Goal: Task Accomplishment & Management: Use online tool/utility

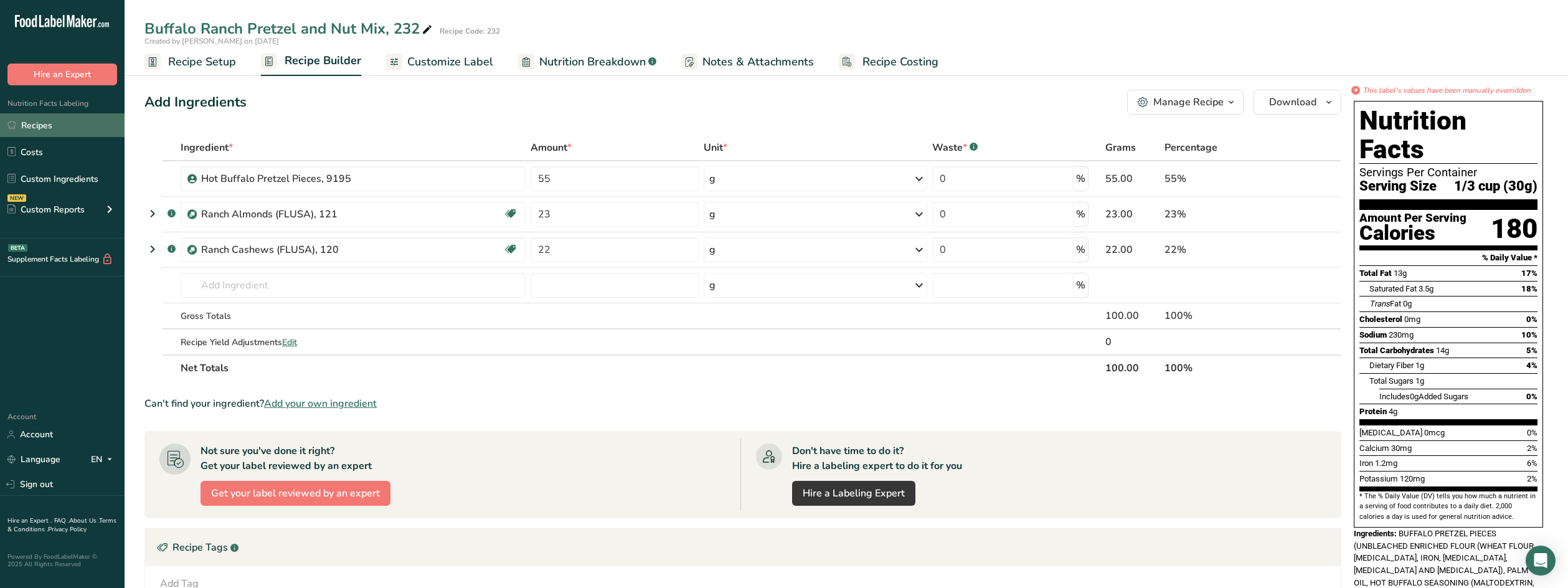
click at [62, 127] on link "Recipes" at bounding box center [62, 124] width 124 height 23
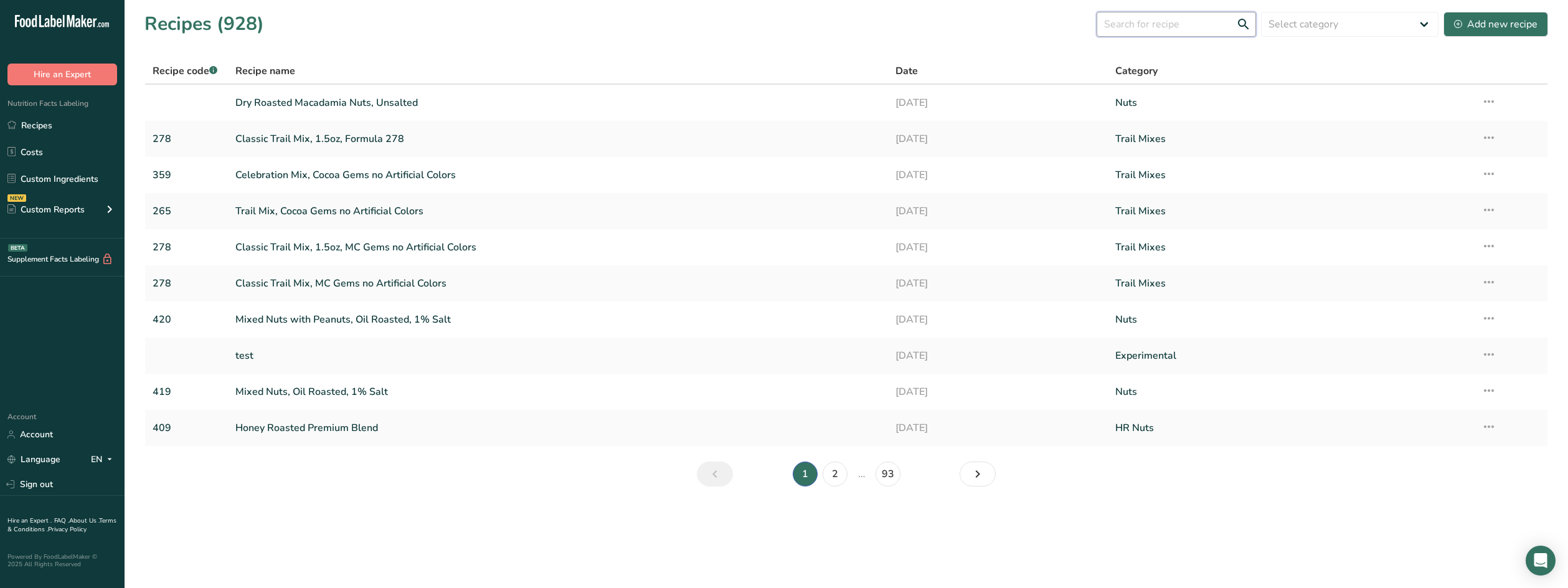
click at [1151, 26] on input "text" at bounding box center [1176, 24] width 159 height 25
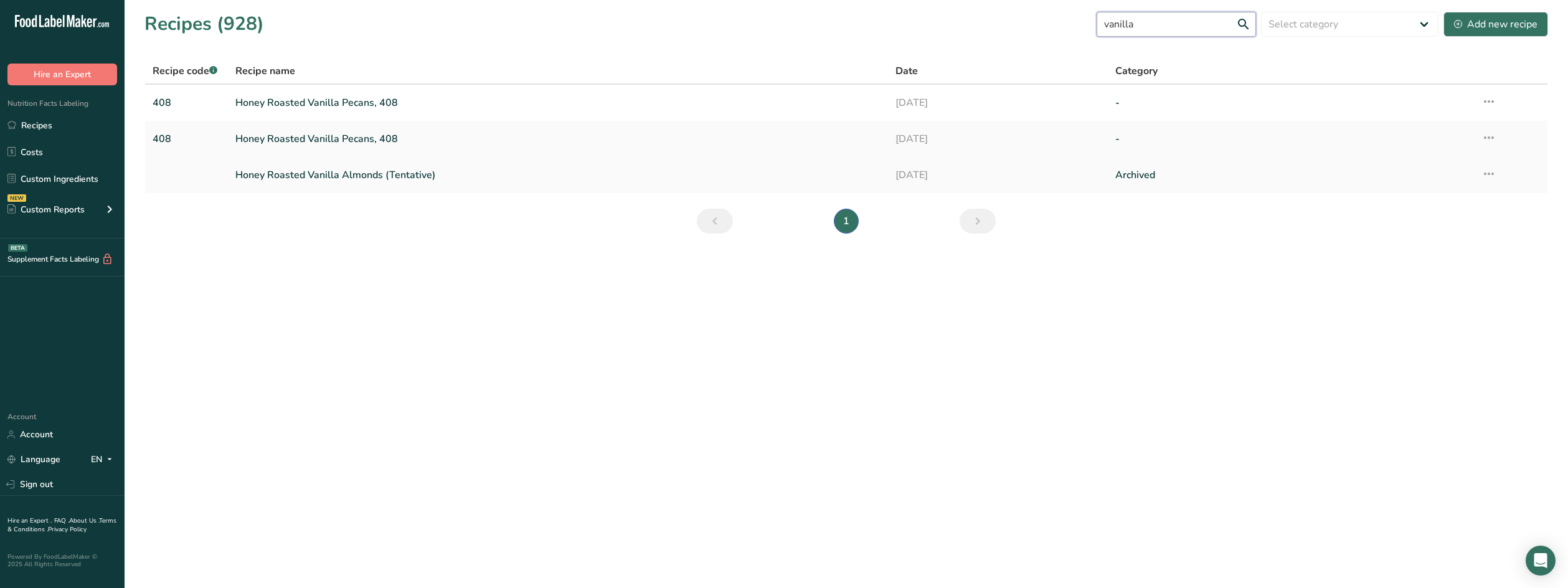
type input "vanilla"
click at [381, 174] on link "Honey Roasted Vanilla Almonds (Tentative)" at bounding box center [558, 174] width 645 height 26
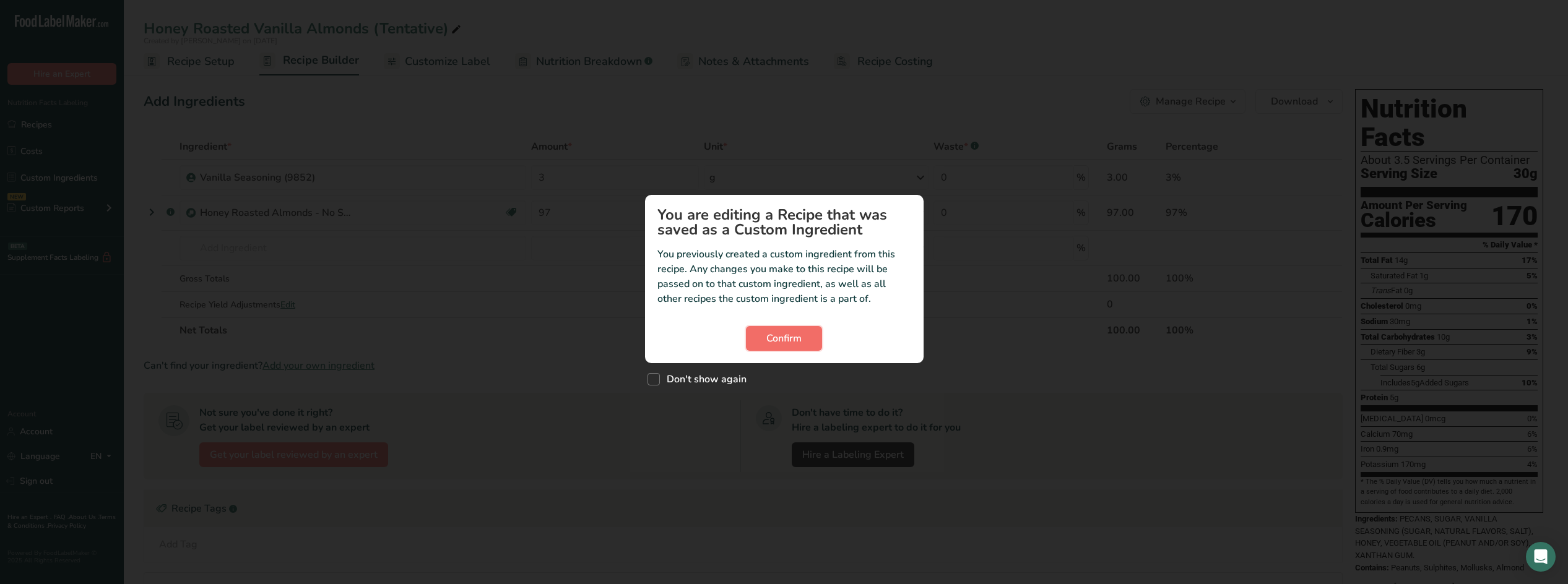
click at [797, 337] on span "Confirm" at bounding box center [784, 339] width 35 height 15
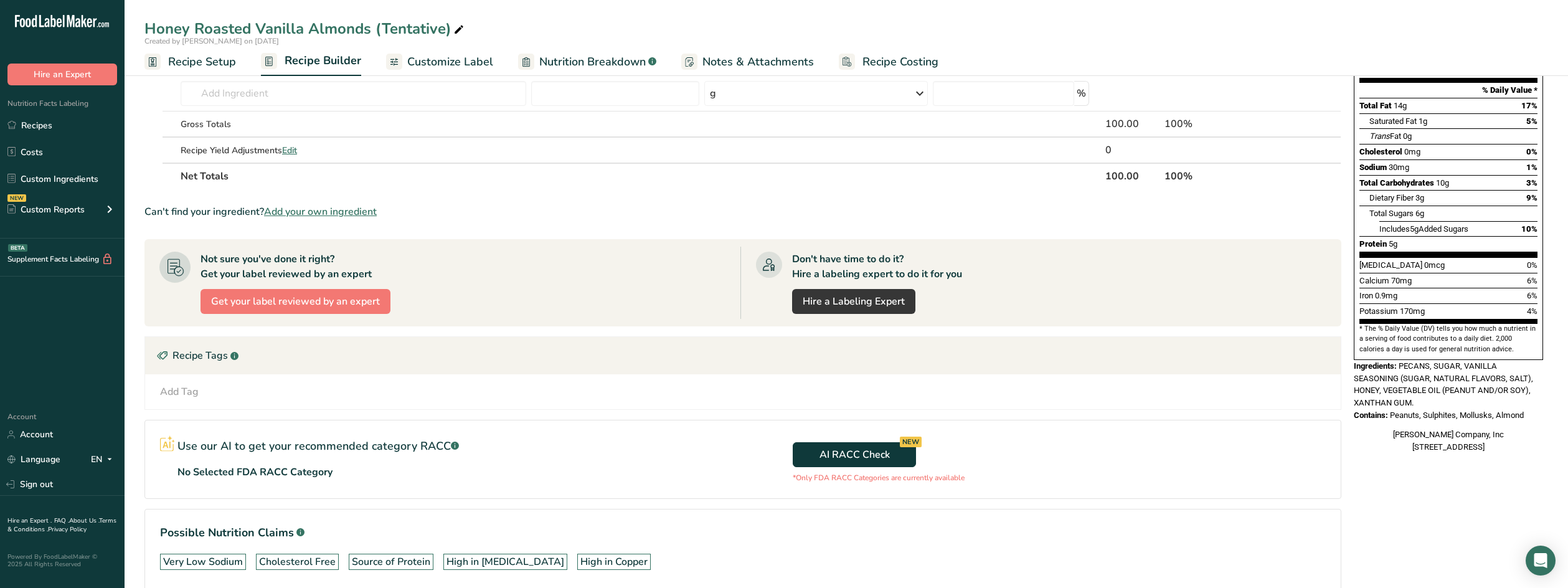
scroll to position [219, 0]
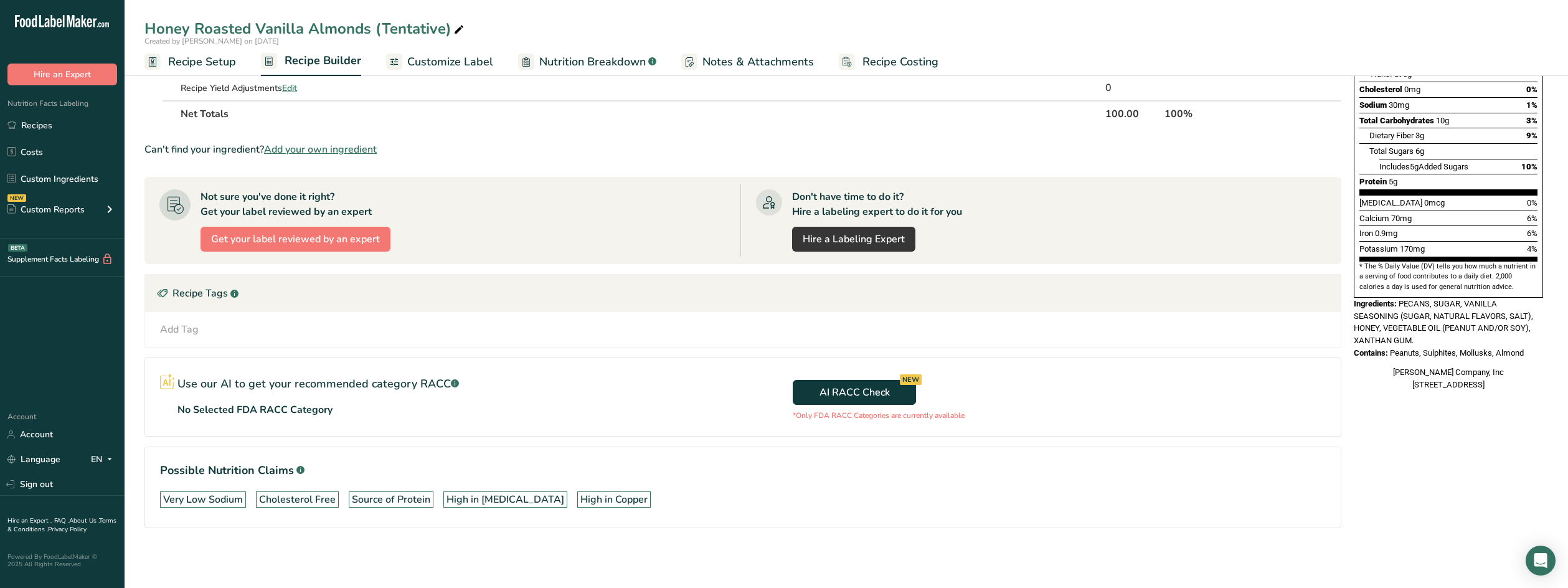
click at [599, 59] on span "Nutrition Breakdown" at bounding box center [592, 62] width 107 height 17
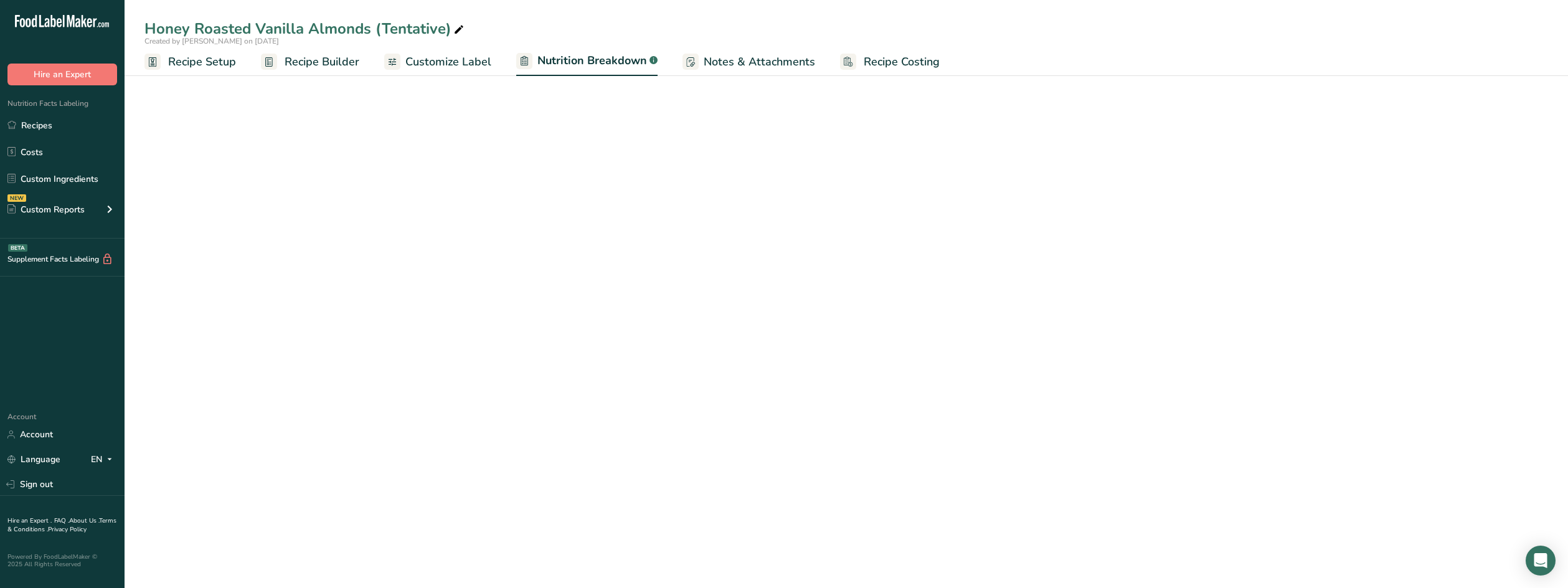
select select "Calories"
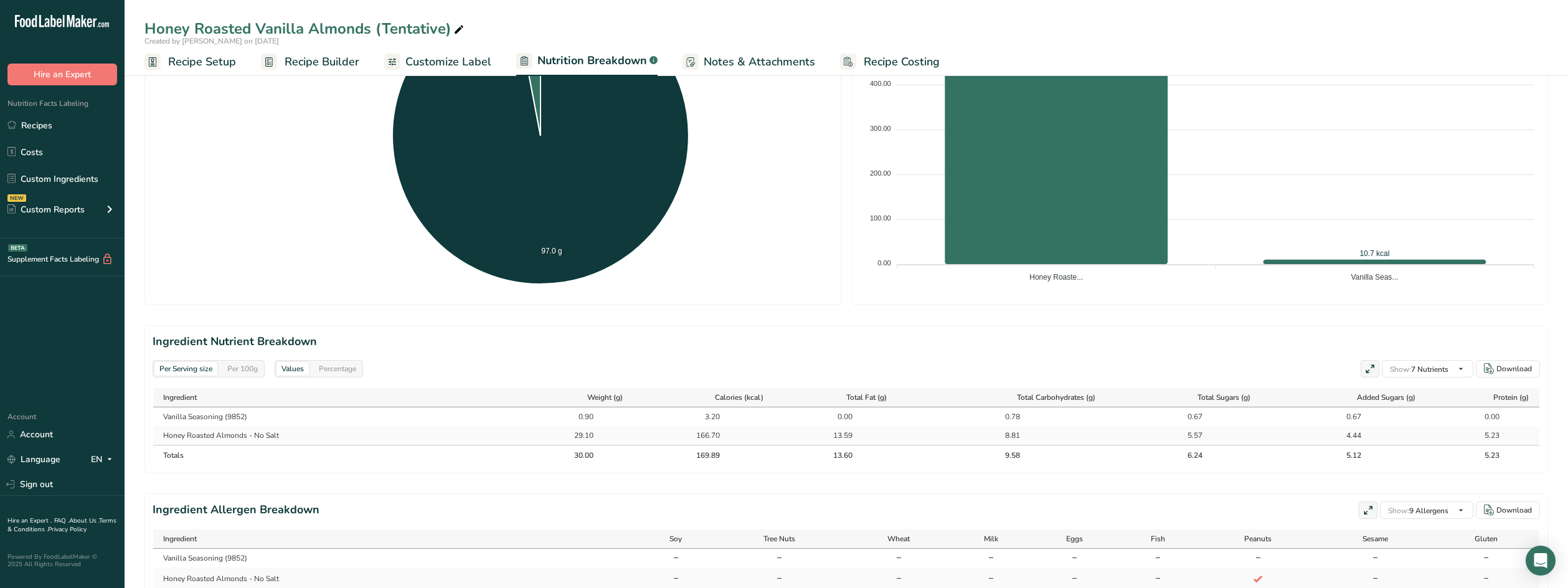
scroll to position [311, 0]
click at [1396, 507] on span at bounding box center [1399, 509] width 9 height 9
click at [1396, 507] on input "Cholesterol" at bounding box center [1398, 509] width 8 height 8
checkbox input "true"
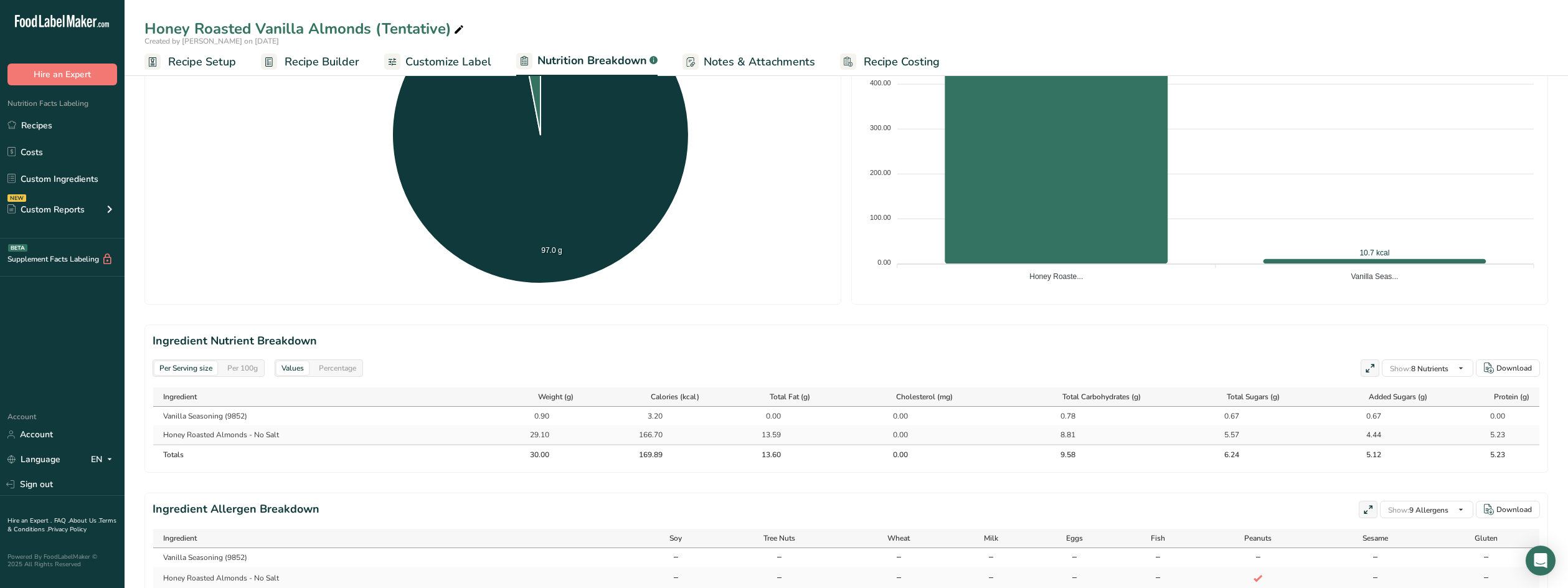
click at [309, 58] on span "Recipe Builder" at bounding box center [322, 62] width 75 height 17
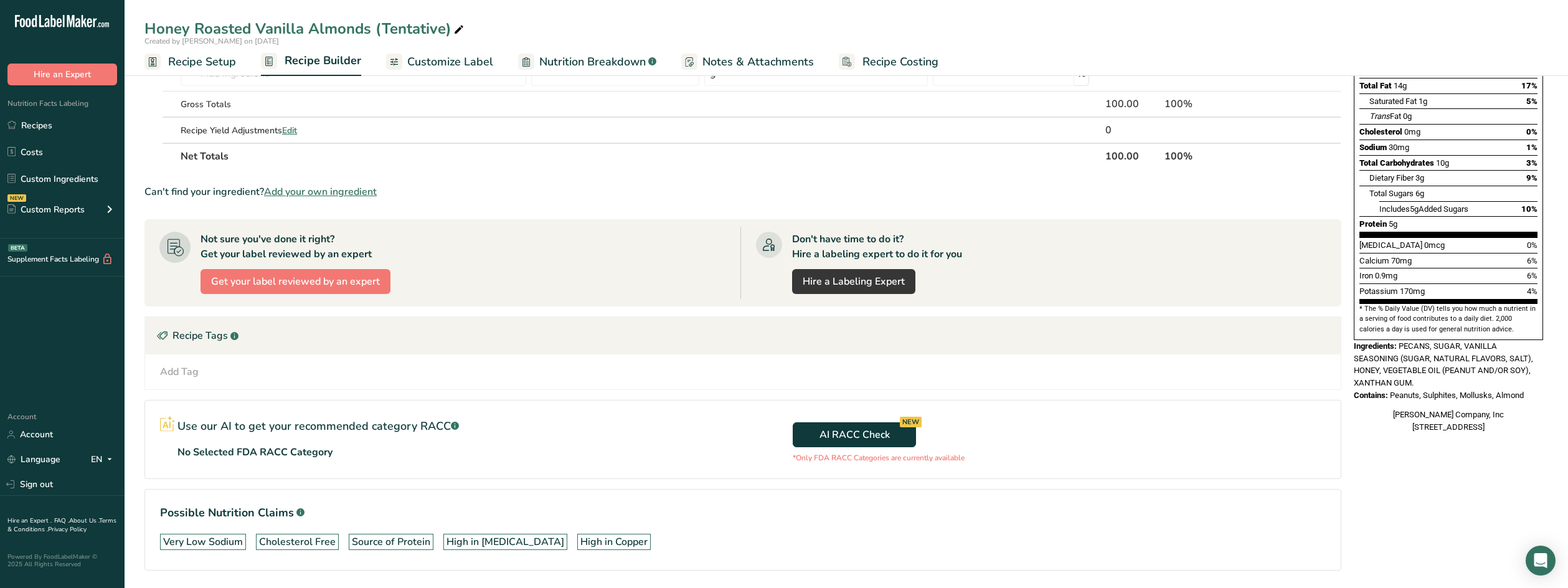
scroll to position [219, 0]
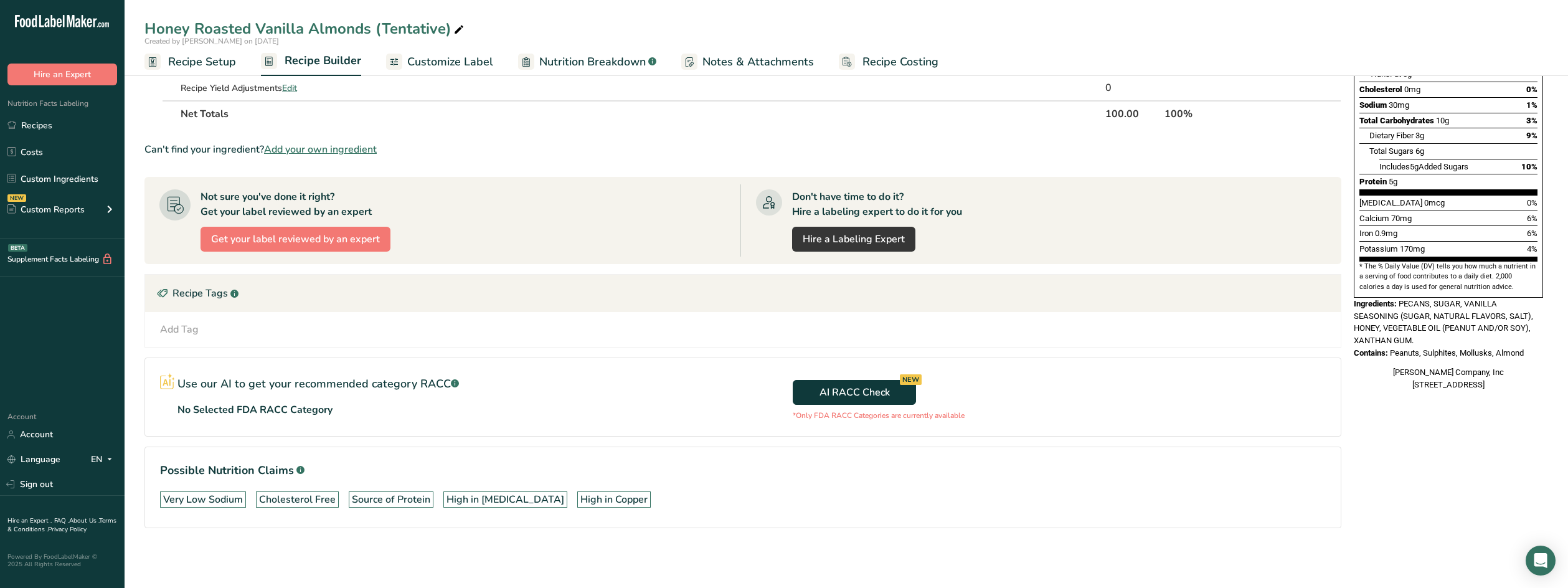
click at [561, 64] on span "Nutrition Breakdown" at bounding box center [592, 62] width 107 height 17
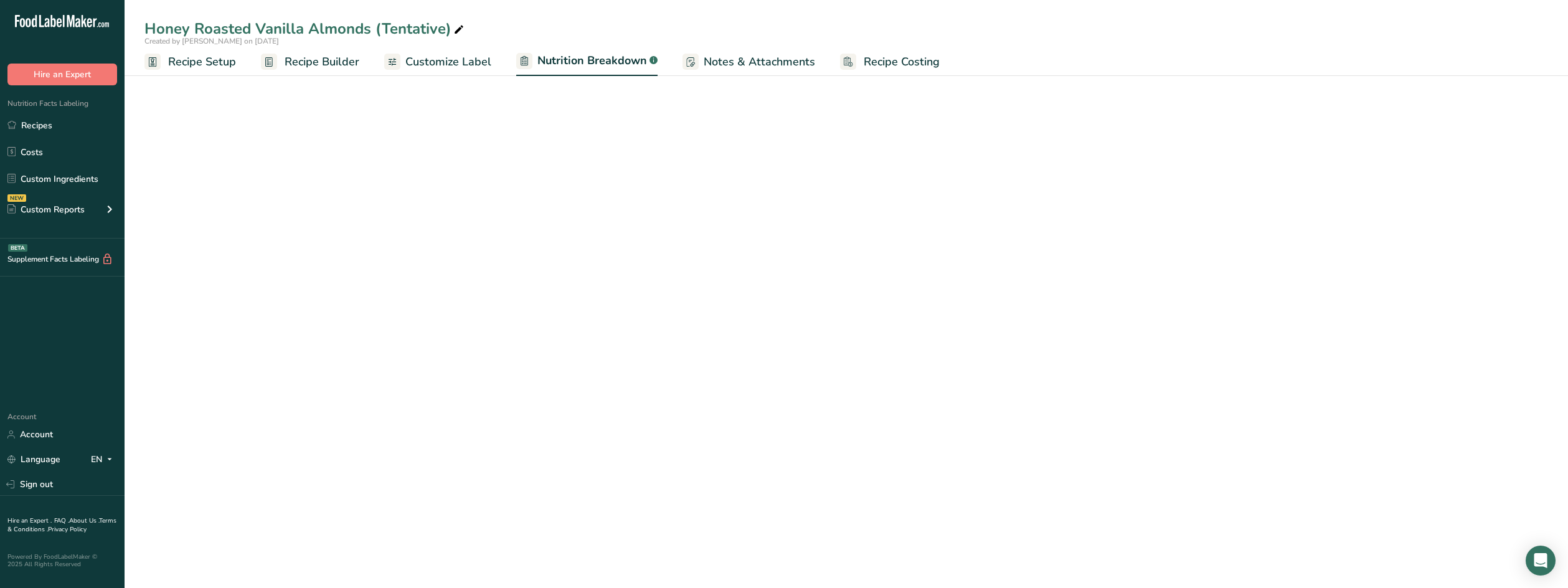
select select "Calories"
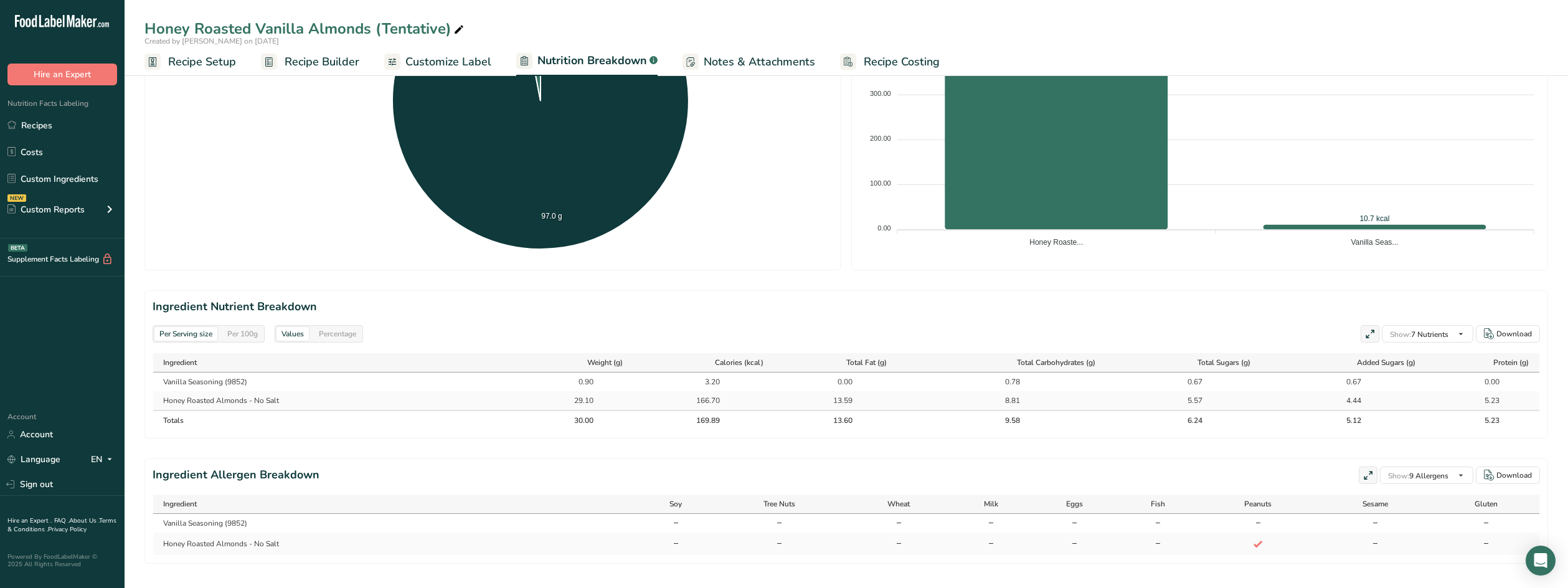
scroll to position [361, 0]
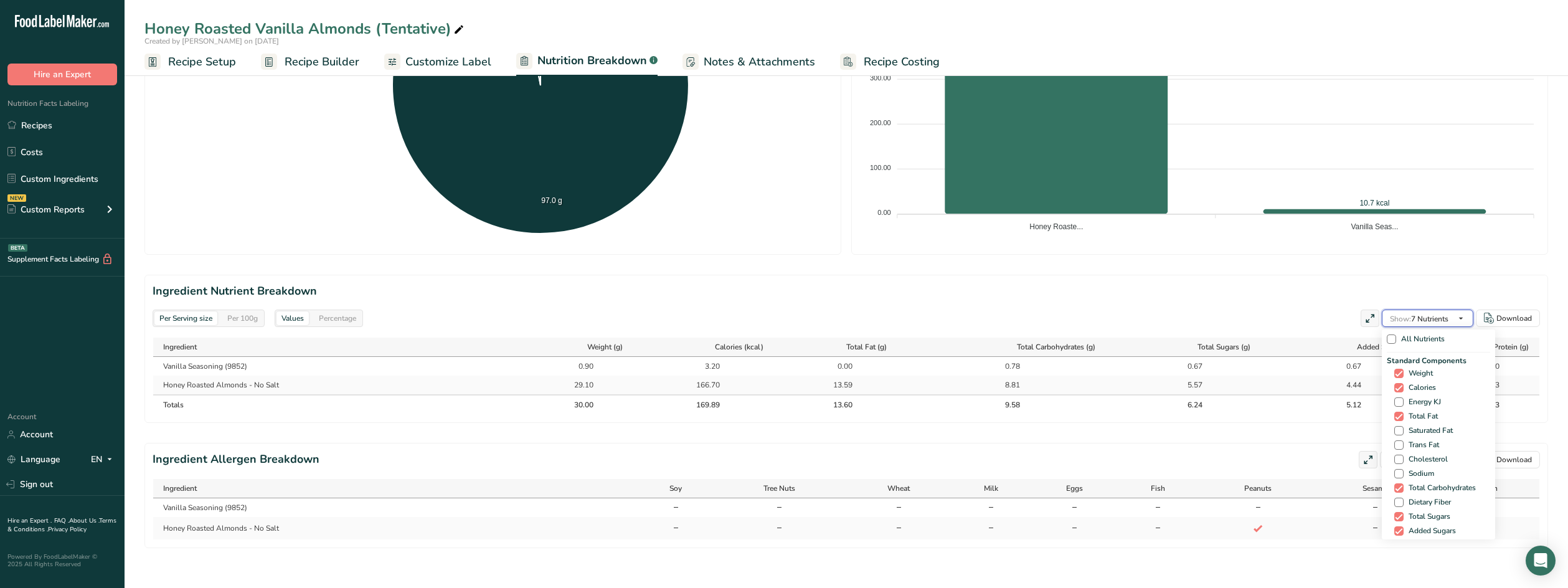
click at [1420, 322] on span "Show: 7 Nutrients" at bounding box center [1419, 319] width 59 height 10
click at [1418, 455] on span "Copper" at bounding box center [1418, 457] width 29 height 9
click at [1403, 455] on input "Copper" at bounding box center [1398, 457] width 8 height 8
checkbox input "true"
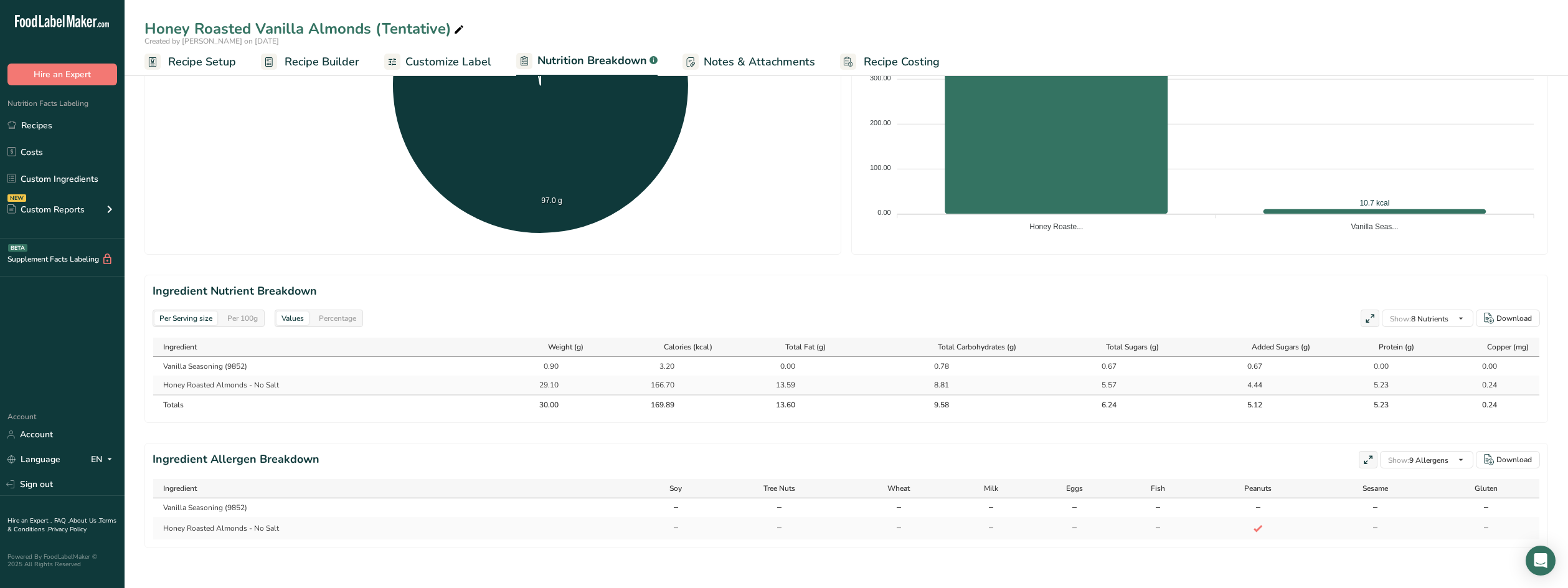
click at [435, 57] on span "Customize Label" at bounding box center [448, 62] width 86 height 17
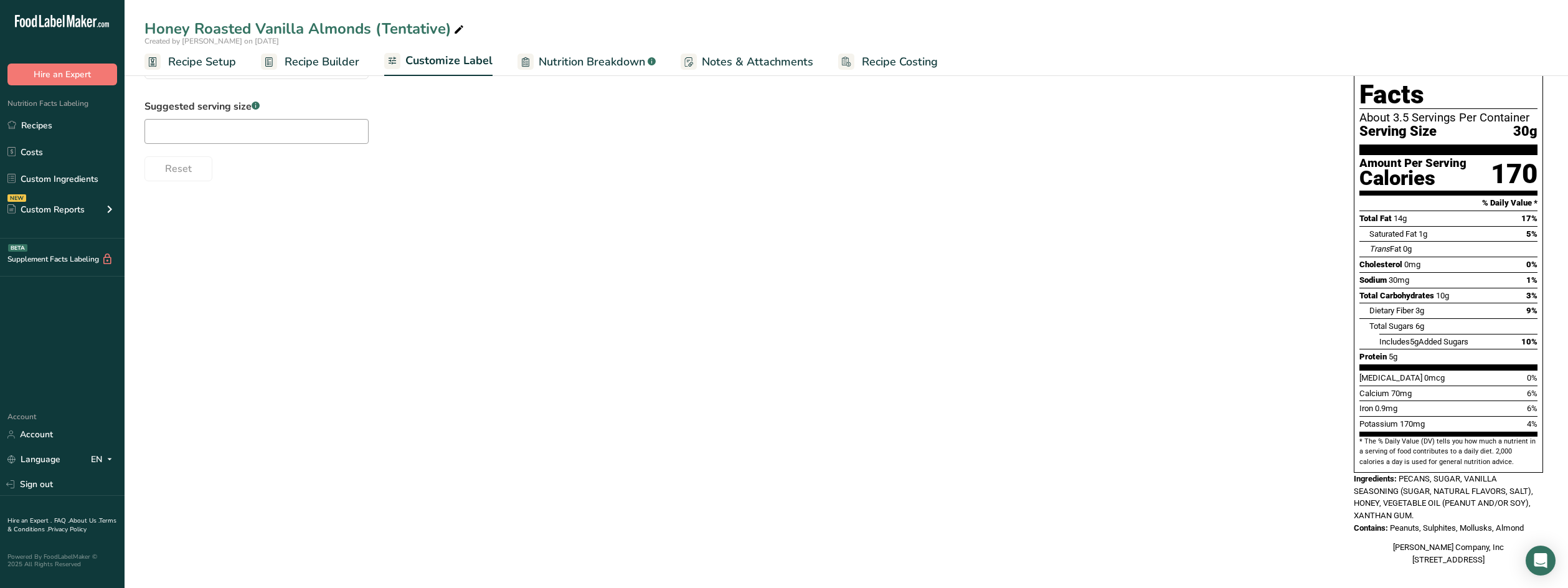
scroll to position [126, 0]
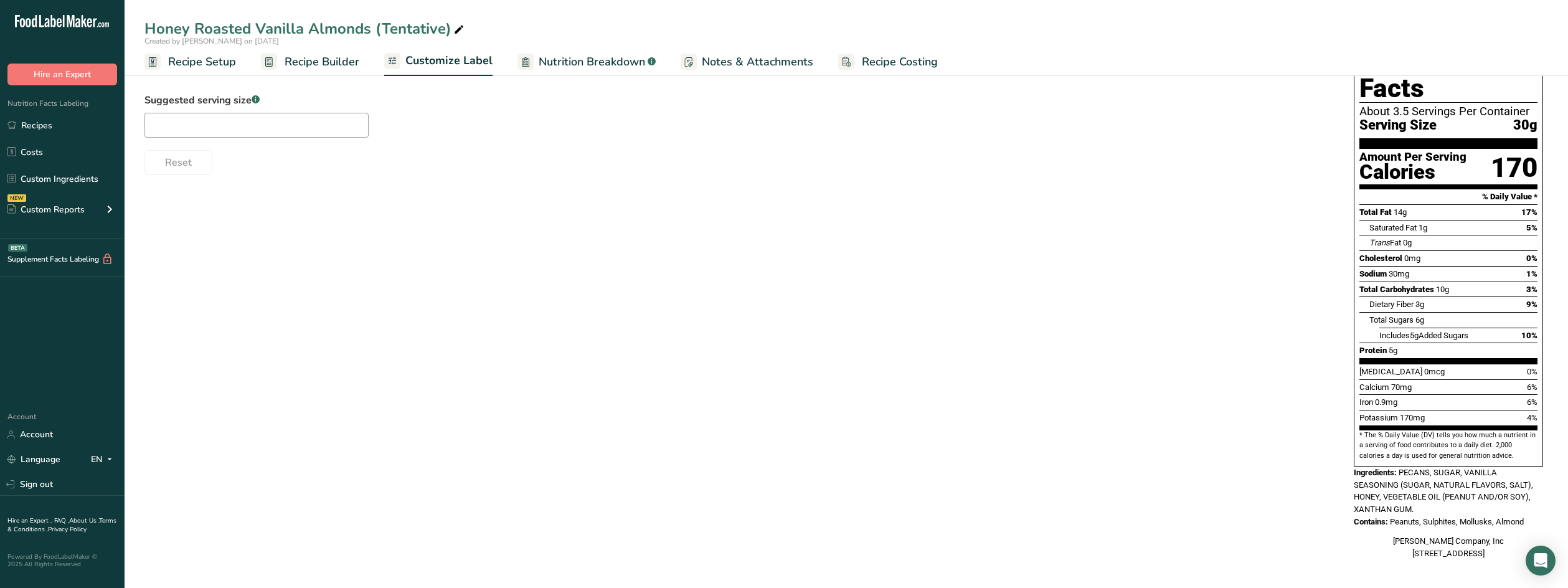
click at [334, 57] on span "Recipe Builder" at bounding box center [322, 62] width 75 height 17
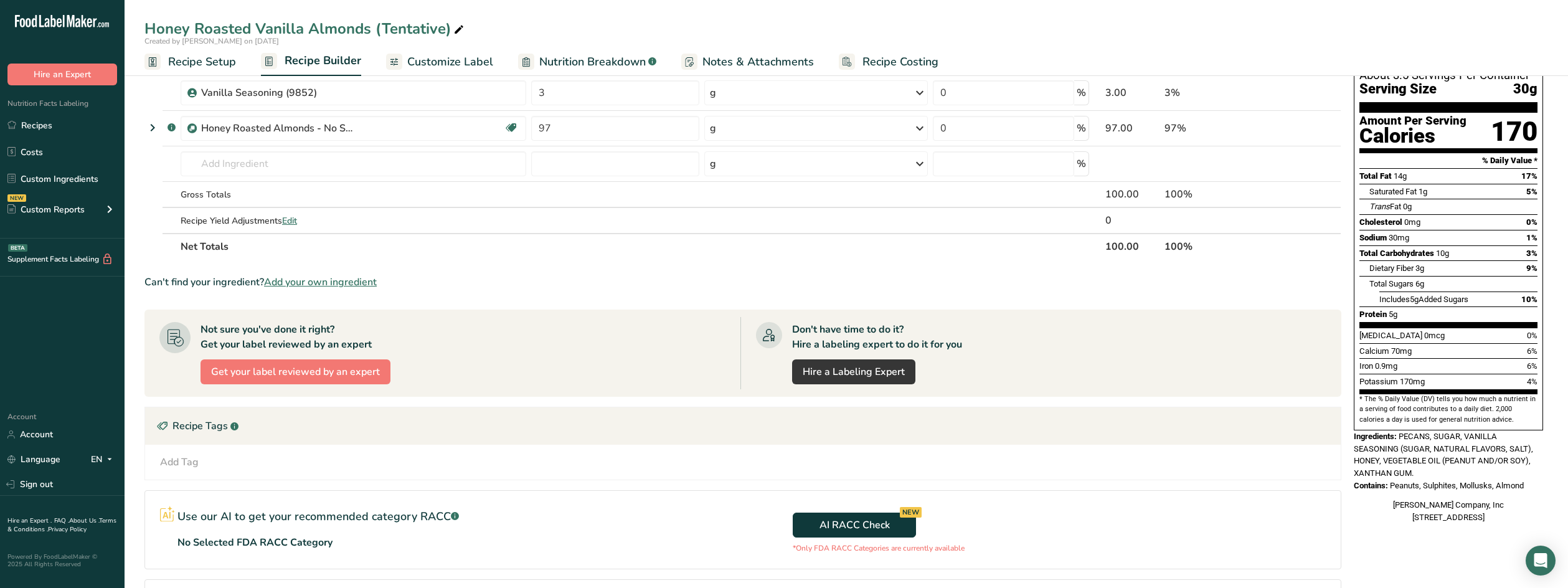
scroll to position [64, 0]
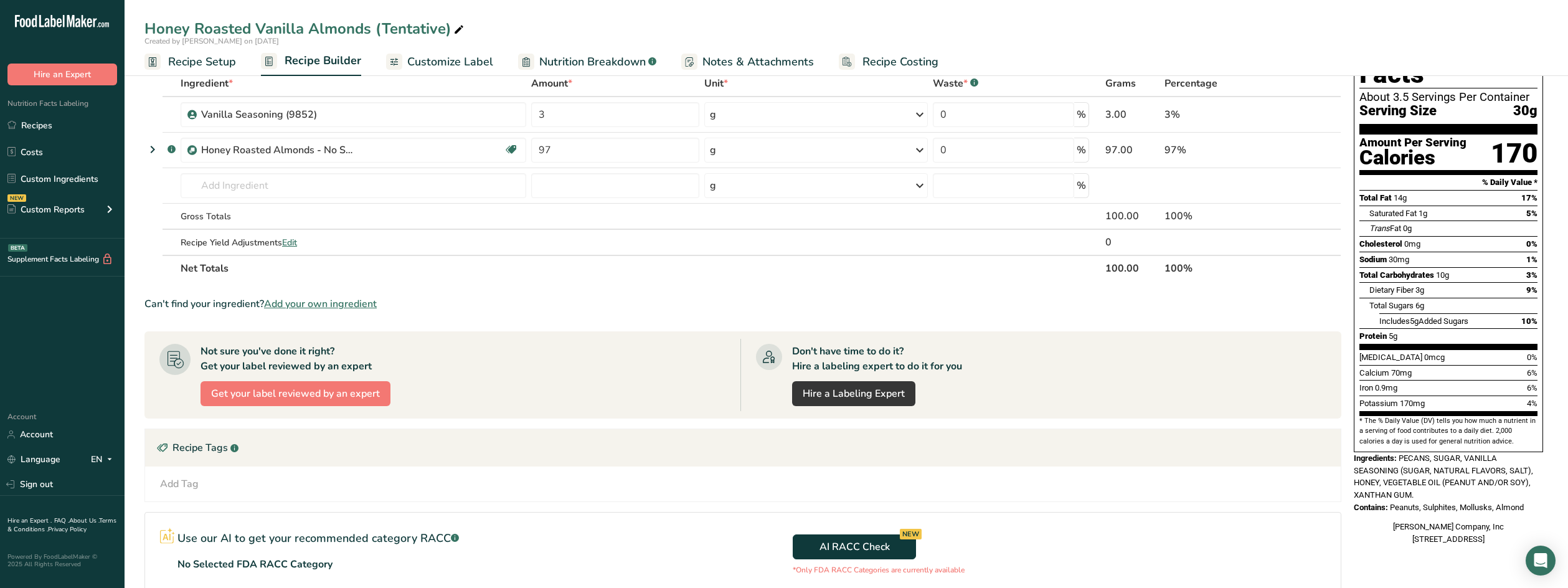
drag, startPoint x: 255, startPoint y: 282, endPoint x: 261, endPoint y: 287, distance: 7.8
click at [255, 282] on section "Ingredient * Amount * Unit * Waste * .a-a{fill:#347362;}.b-a{fill:#fff;} Grams …" at bounding box center [743, 386] width 1197 height 632
click at [154, 148] on icon at bounding box center [153, 150] width 15 height 23
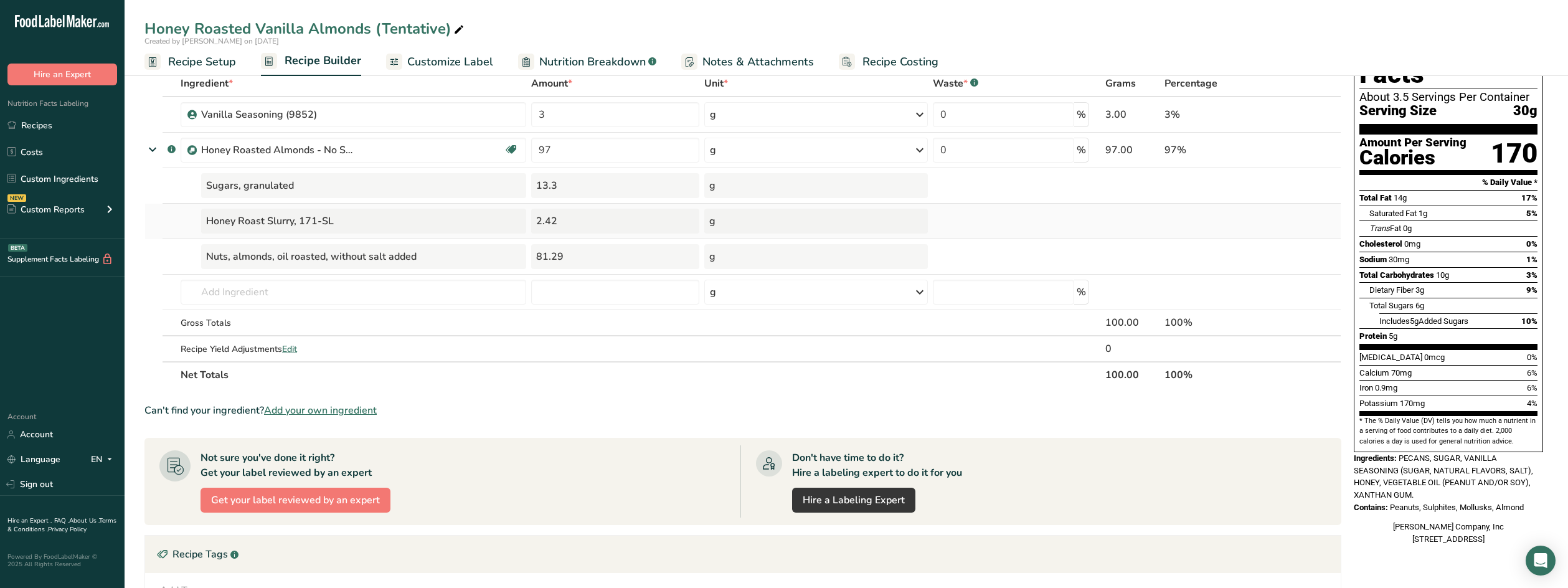
scroll to position [2, 0]
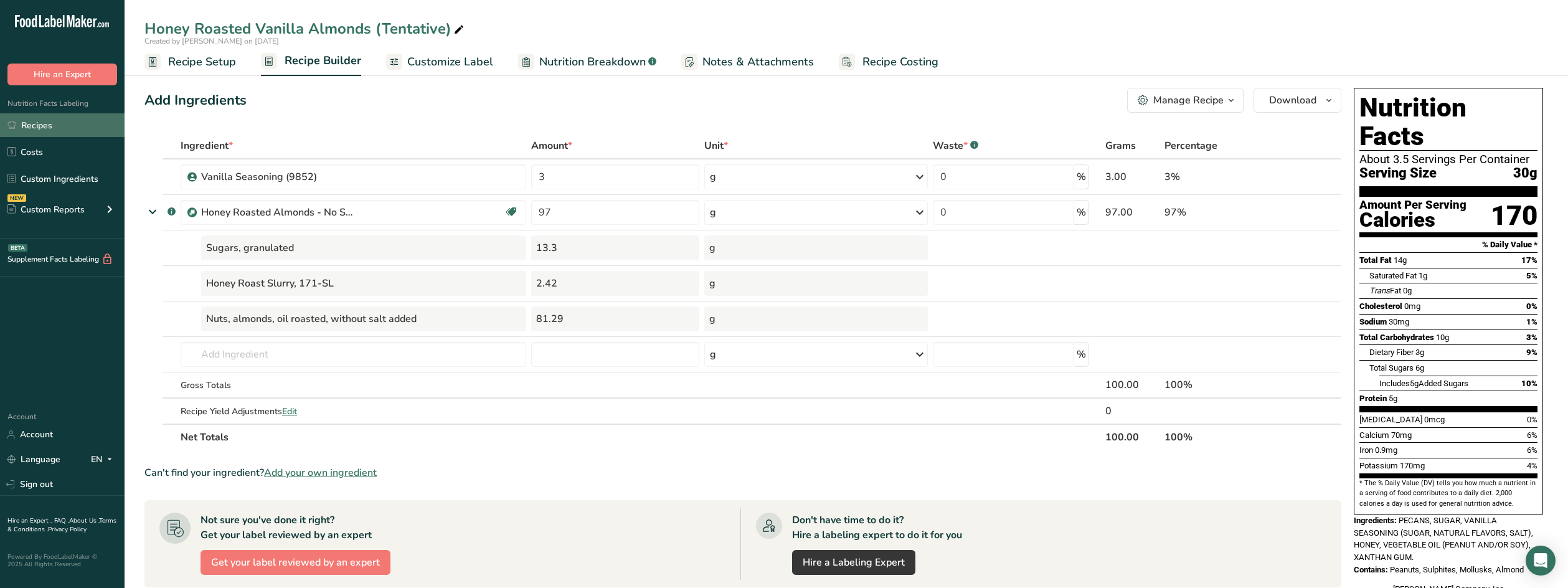
click at [52, 126] on link "Recipes" at bounding box center [62, 124] width 124 height 23
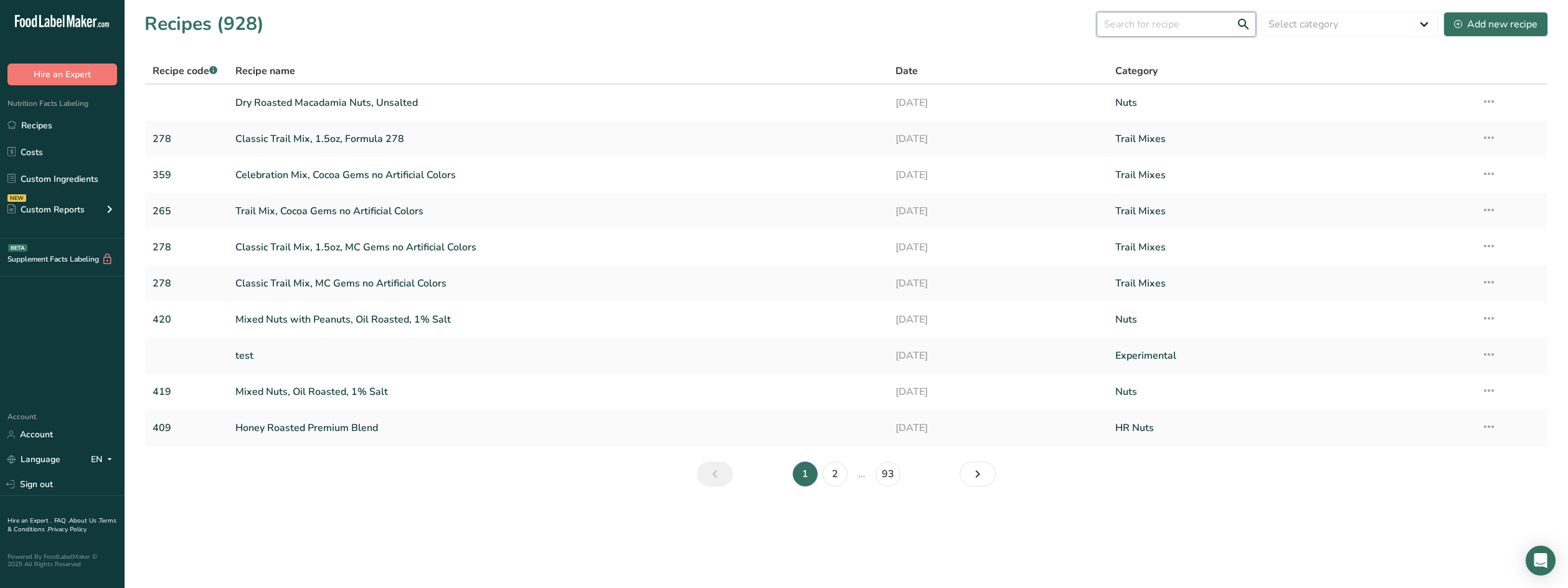
click at [1144, 25] on input "text" at bounding box center [1176, 24] width 159 height 25
type input "177"
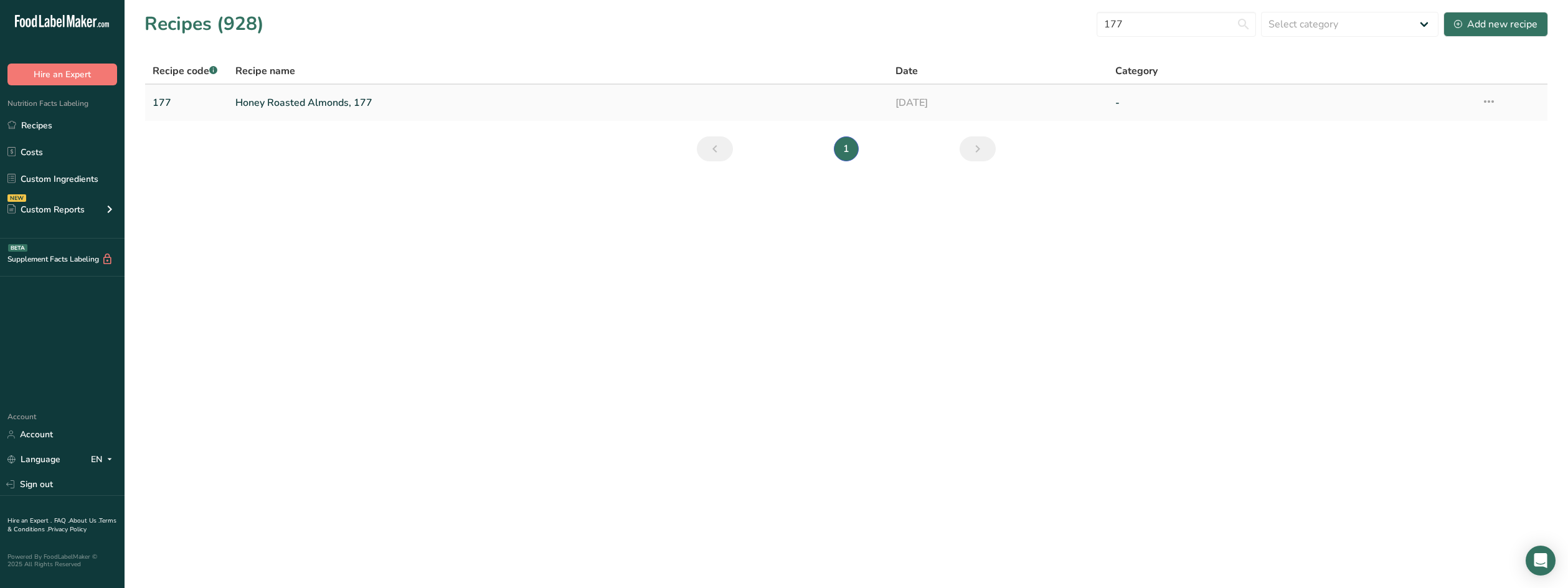
click at [362, 104] on link "Honey Roasted Almonds, 177" at bounding box center [558, 102] width 645 height 26
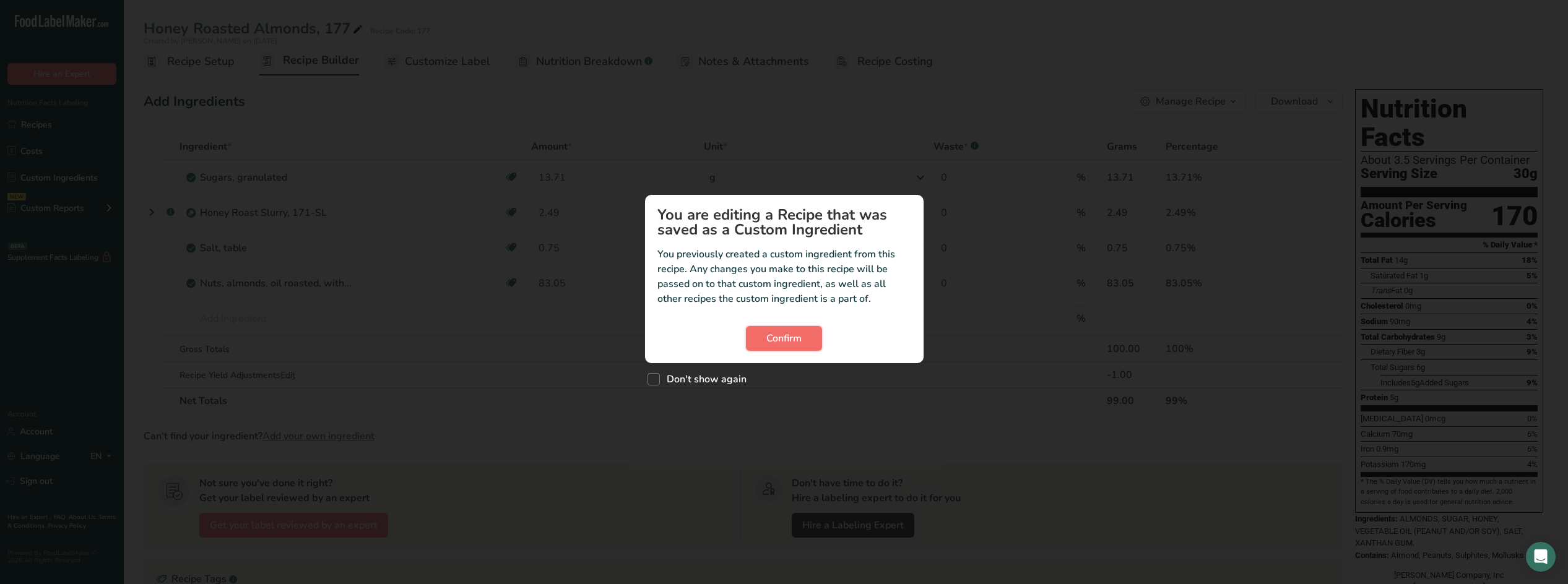
click at [802, 340] on button "Confirm" at bounding box center [783, 338] width 76 height 24
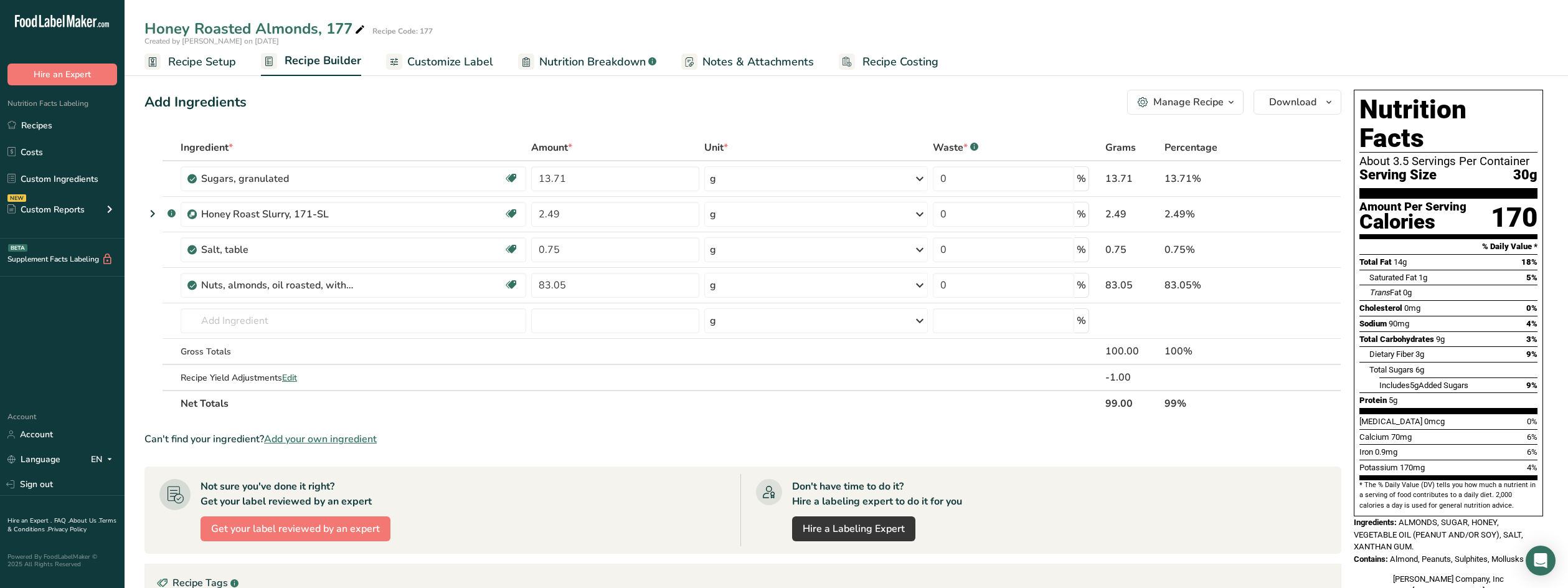
click at [179, 63] on span "Recipe Setup" at bounding box center [202, 62] width 68 height 17
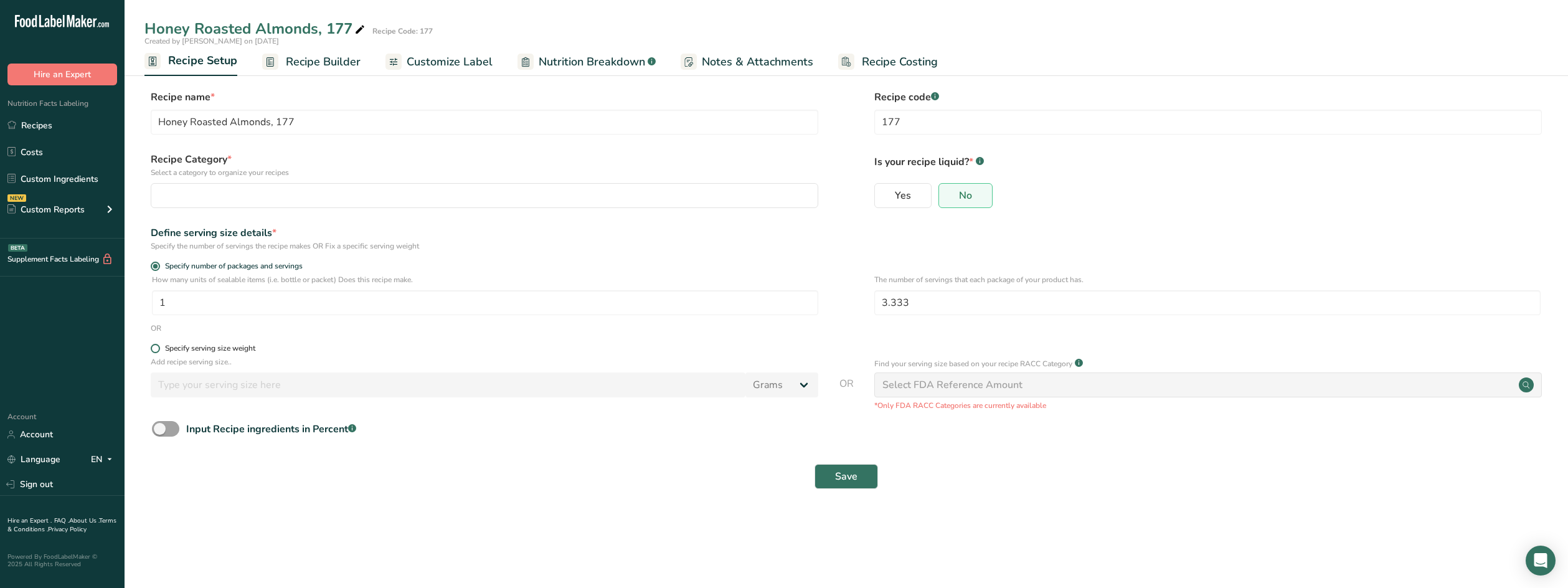
click at [159, 348] on span at bounding box center [155, 348] width 9 height 9
click at [159, 348] on input "Specify serving size weight" at bounding box center [155, 348] width 8 height 8
radio input "true"
radio input "false"
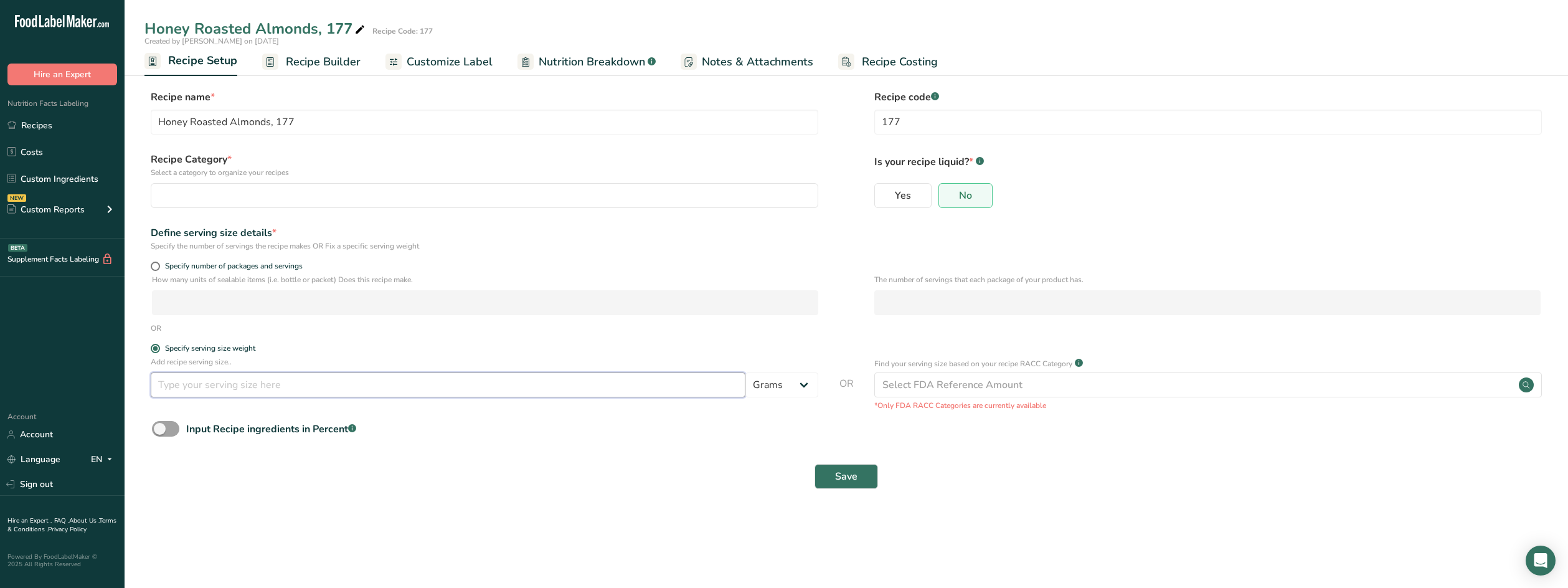
click at [367, 387] on input "number" at bounding box center [448, 385] width 595 height 25
type input "50"
click at [834, 476] on button "Save" at bounding box center [846, 476] width 64 height 25
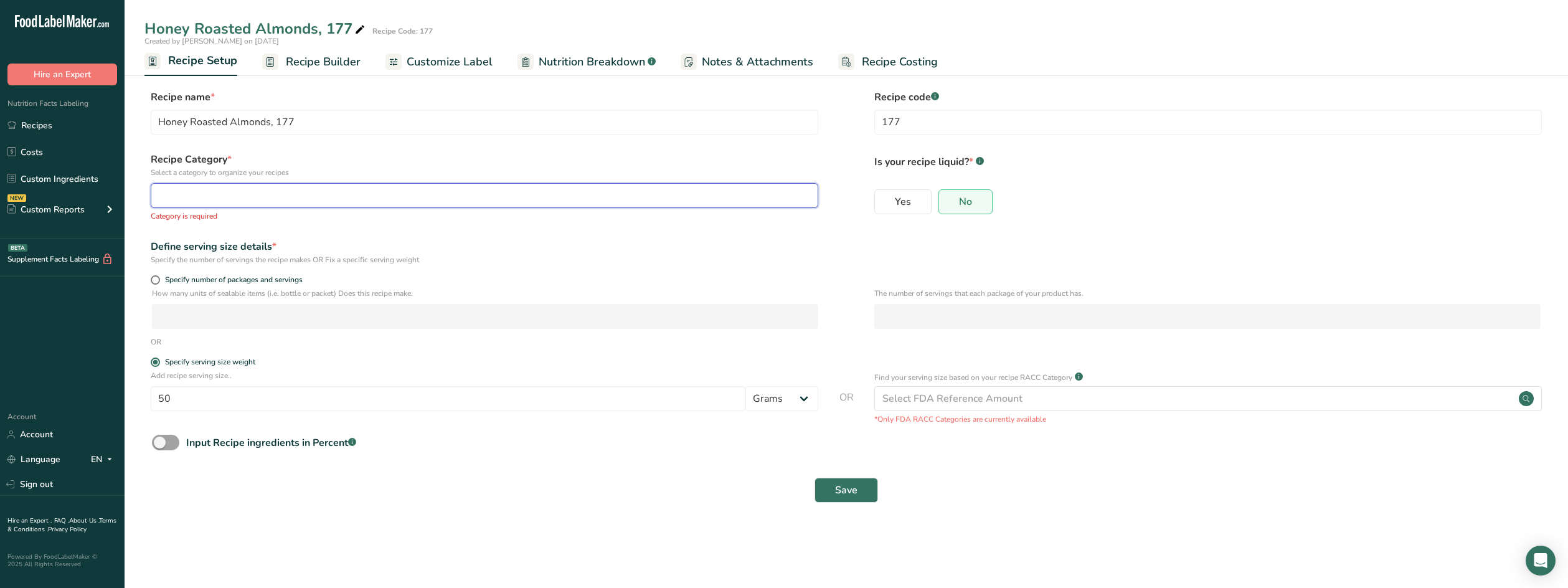
click at [460, 193] on div "button" at bounding box center [481, 196] width 644 height 15
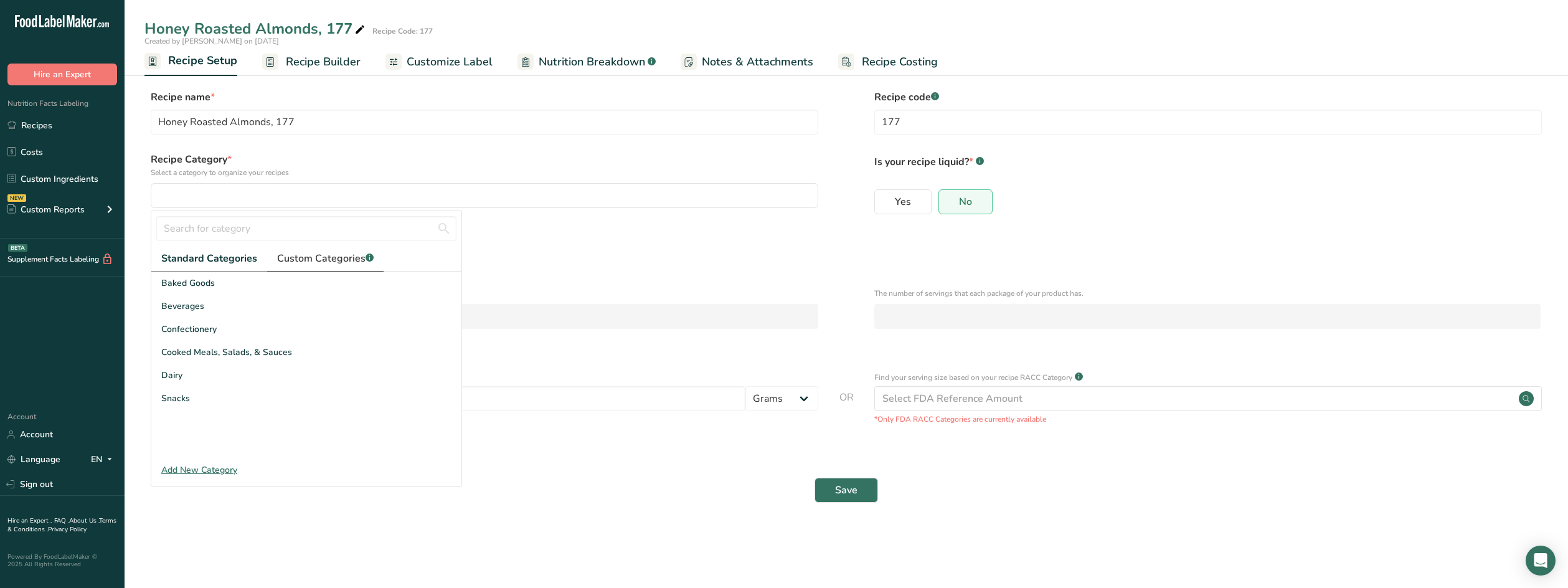
click at [335, 261] on span "Custom Categories .a-a{fill:#347362;}.b-a{fill:#fff;}" at bounding box center [325, 258] width 97 height 15
click at [212, 404] on div "HR Nuts" at bounding box center [306, 398] width 310 height 23
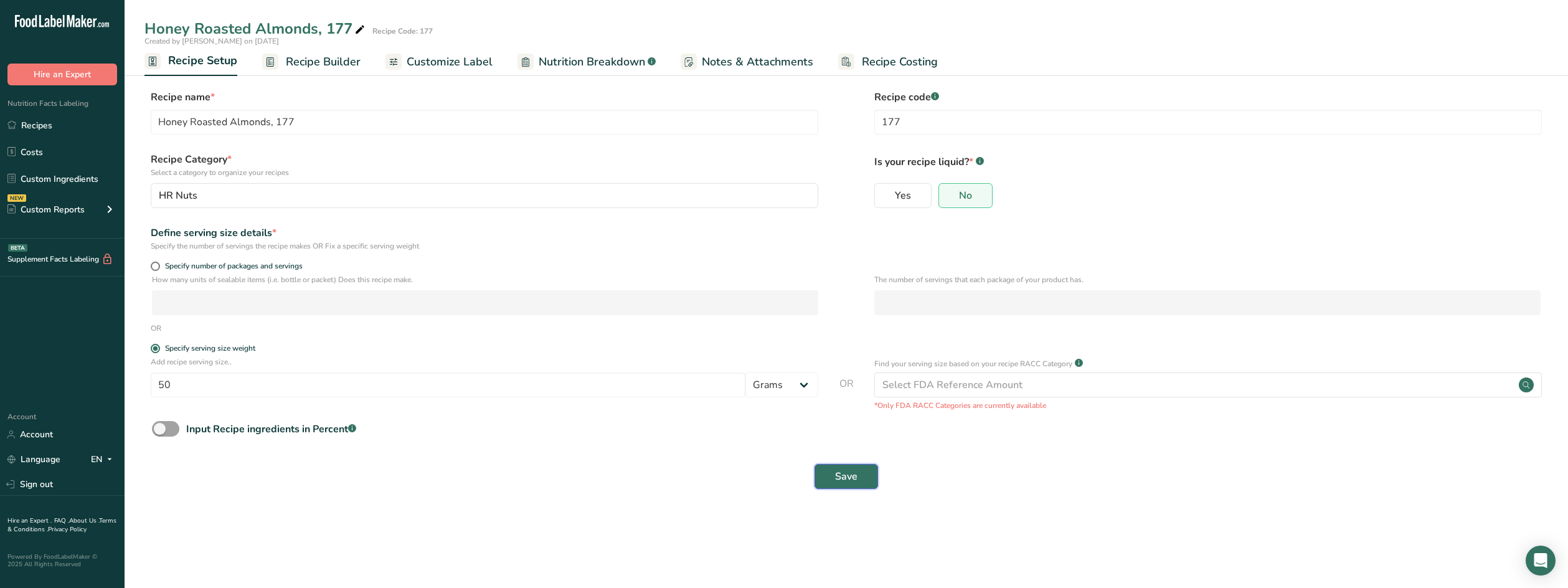
click at [846, 472] on span "Save" at bounding box center [847, 477] width 23 height 15
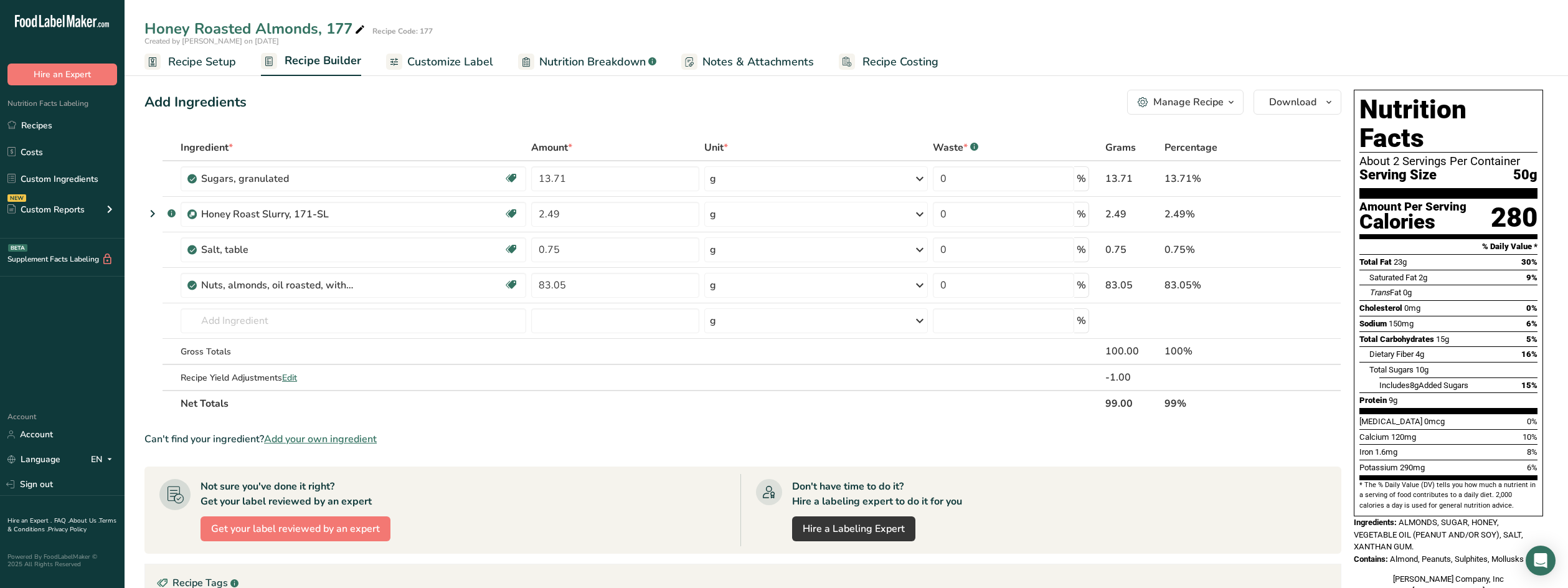
click at [217, 64] on span "Recipe Setup" at bounding box center [202, 62] width 68 height 17
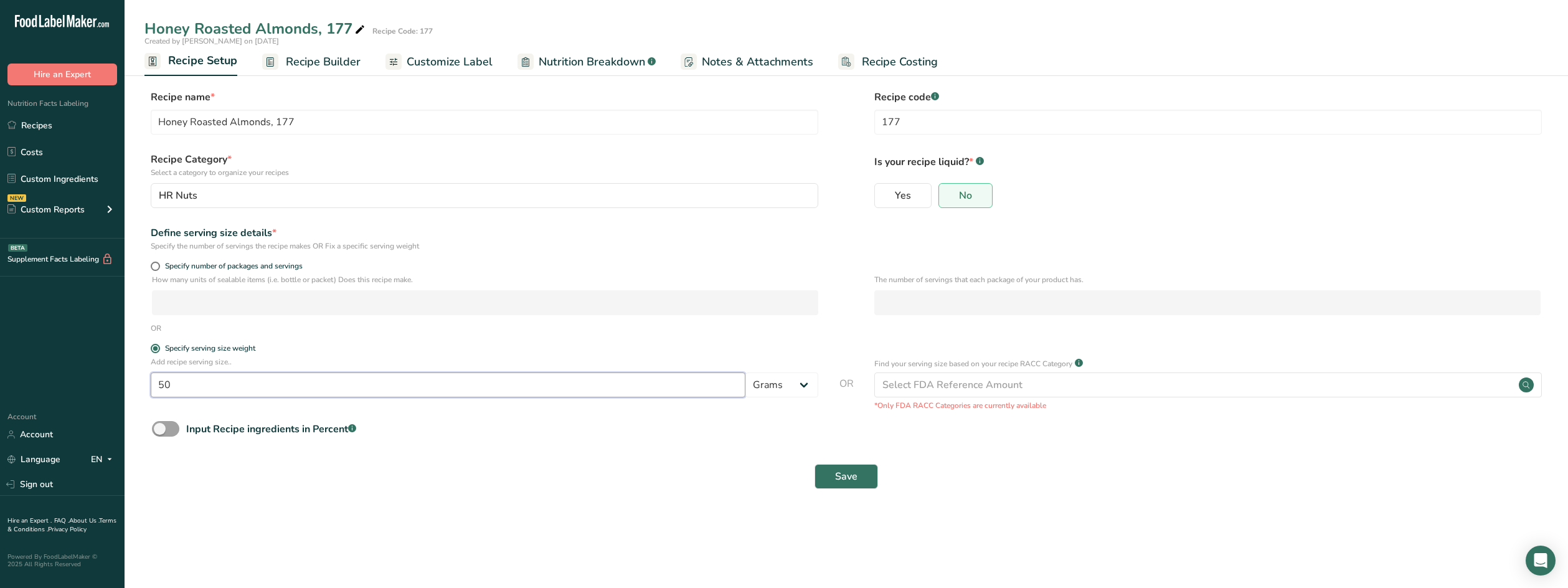
drag, startPoint x: 191, startPoint y: 388, endPoint x: 146, endPoint y: 388, distance: 45.0
click at [146, 388] on div "Add recipe serving size.. 50 Grams kg mg mcg lb oz l mL fl oz tbsp tsp cup qt g…" at bounding box center [846, 383] width 1404 height 55
type input "30"
click at [839, 474] on span "Save" at bounding box center [847, 477] width 23 height 15
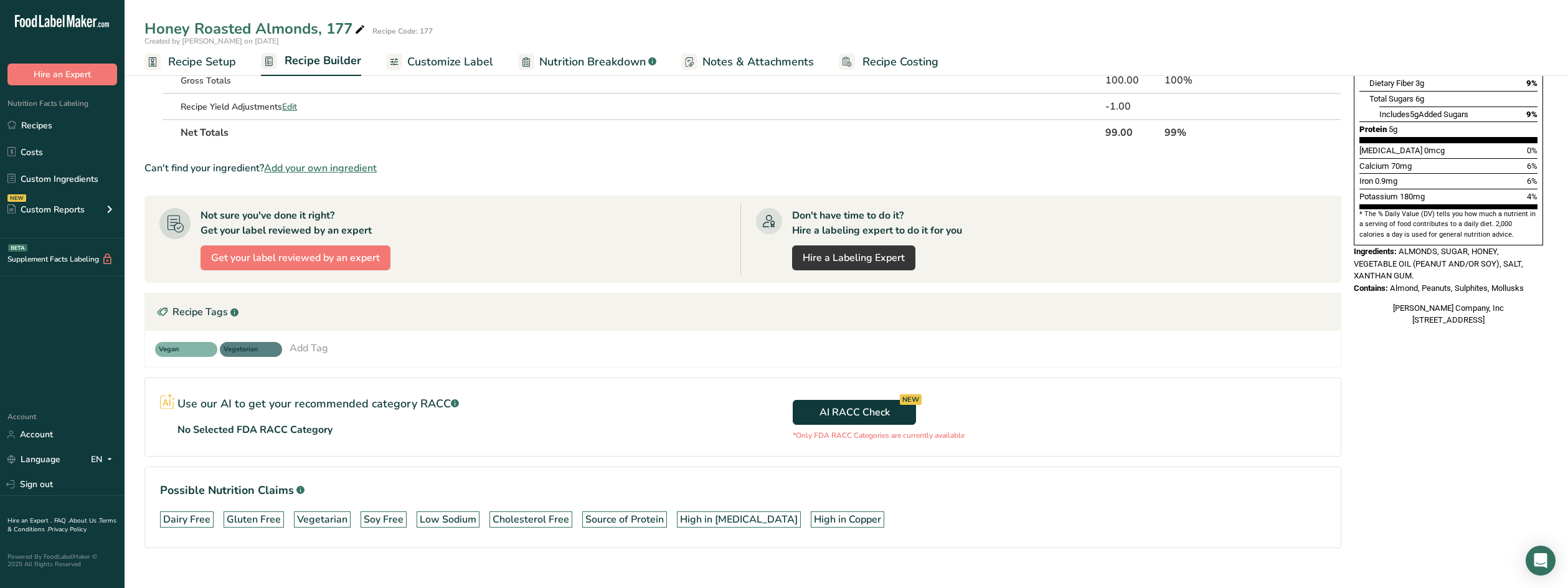
scroll to position [291, 0]
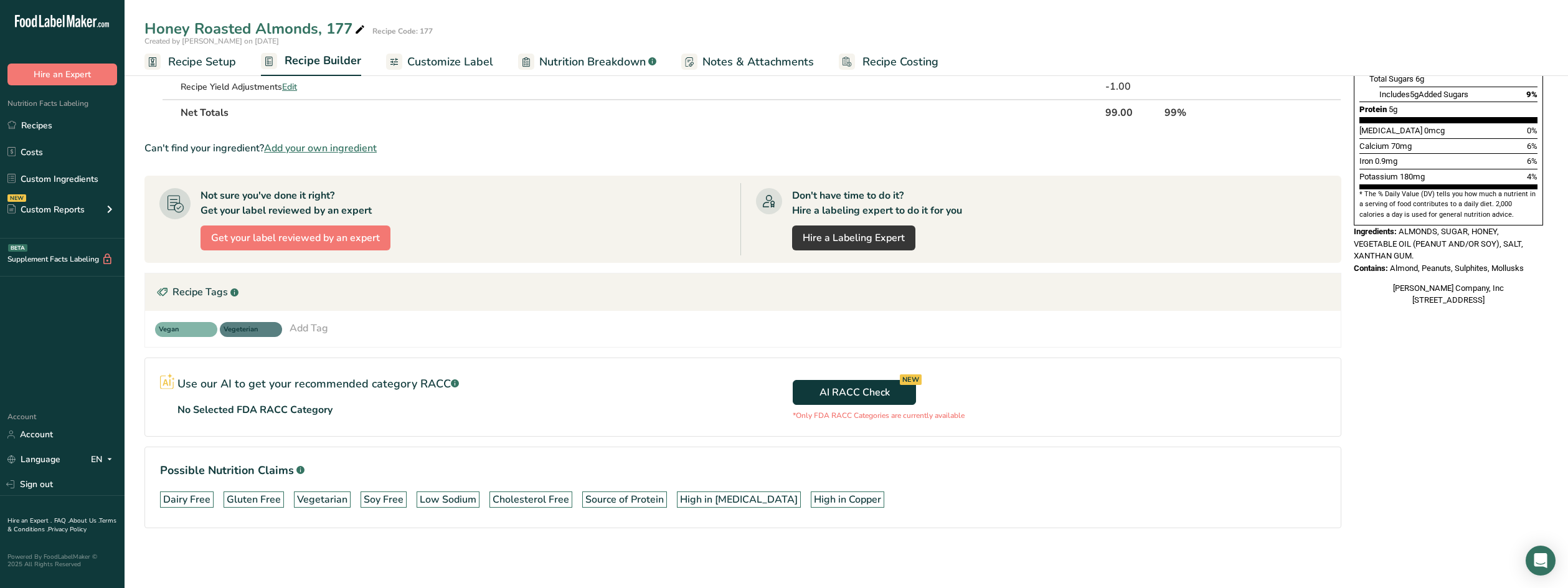
click at [600, 62] on span "Nutrition Breakdown" at bounding box center [592, 62] width 107 height 17
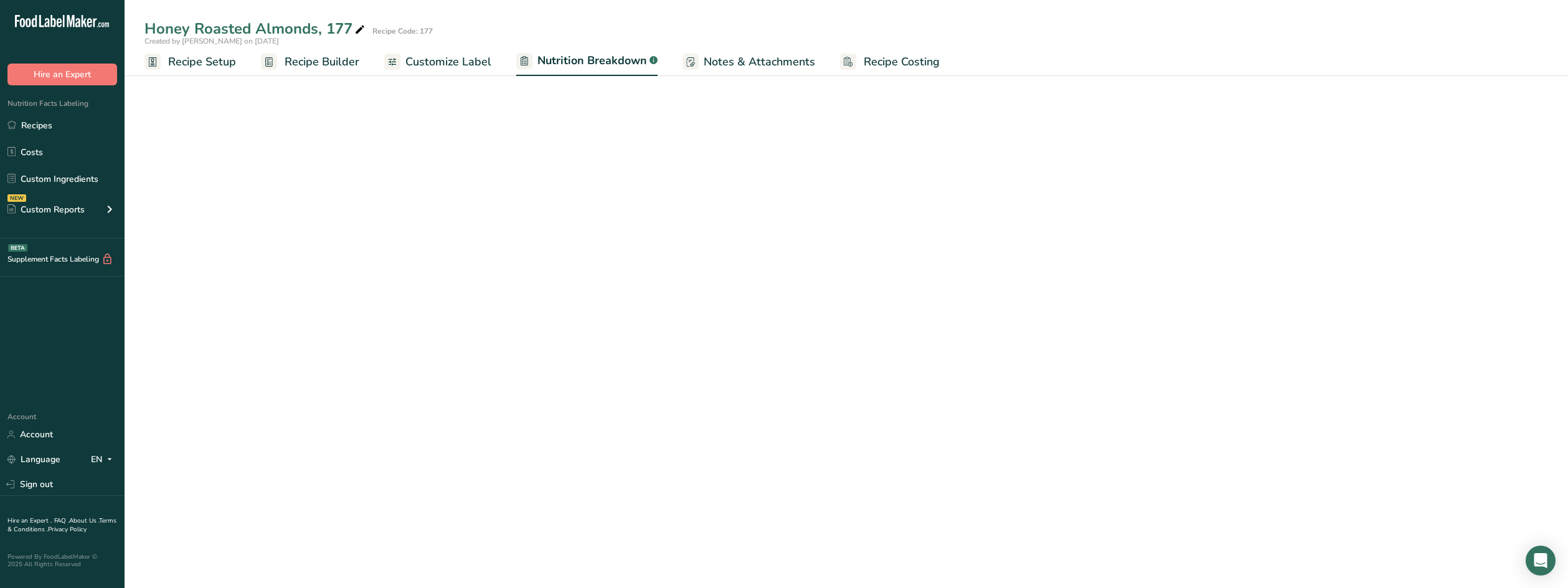
select select "Calories"
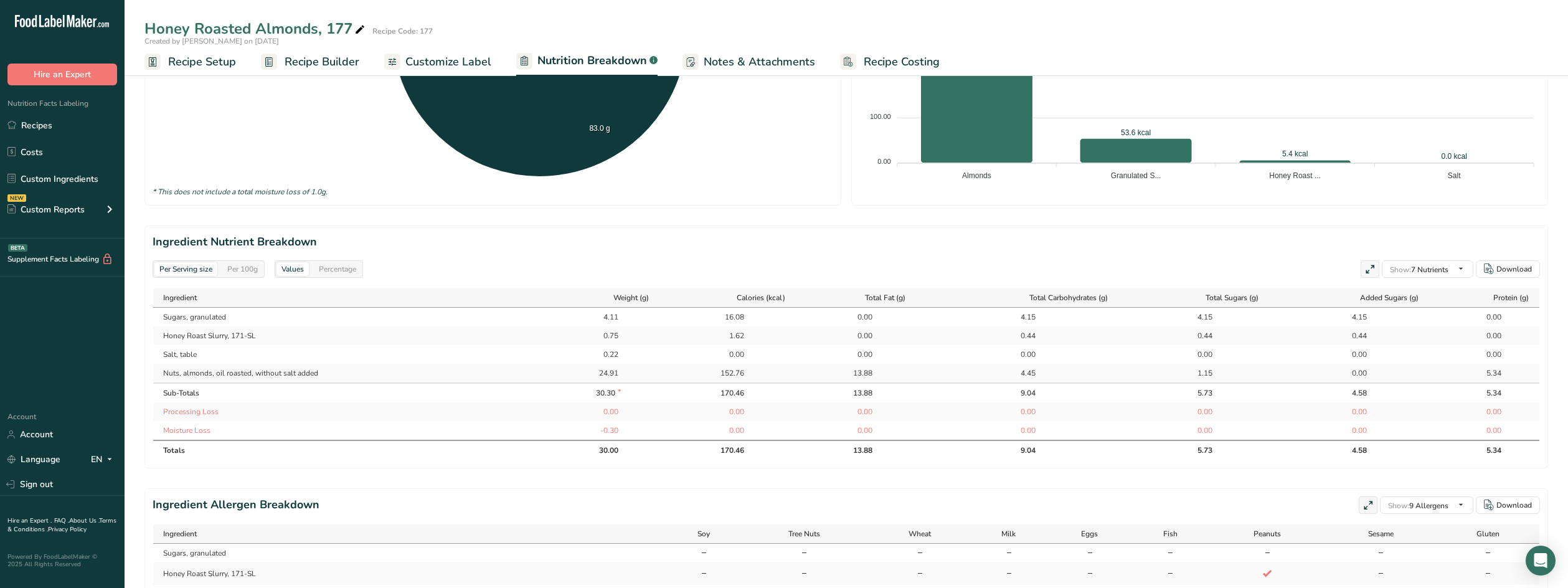
scroll to position [436, 0]
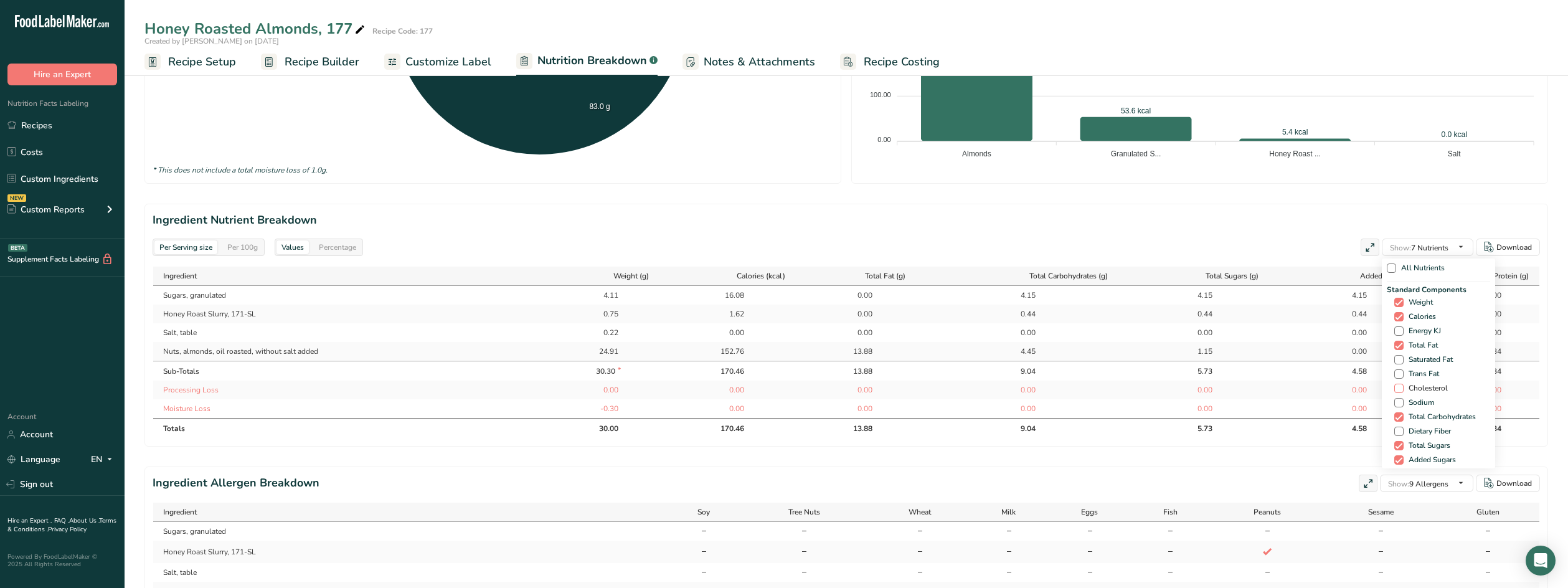
click at [1423, 388] on span "Cholesterol" at bounding box center [1426, 388] width 44 height 9
click at [1403, 388] on input "Cholesterol" at bounding box center [1398, 388] width 8 height 8
checkbox input "true"
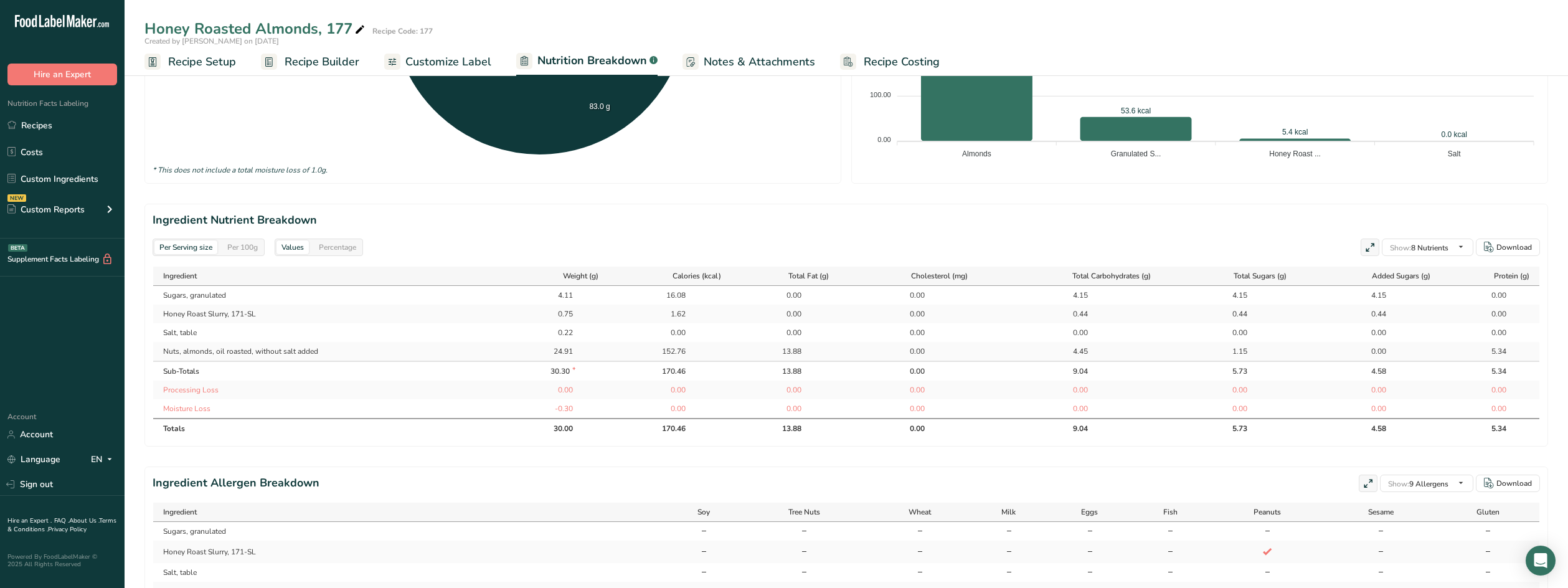
click at [339, 62] on span "Recipe Builder" at bounding box center [322, 62] width 75 height 17
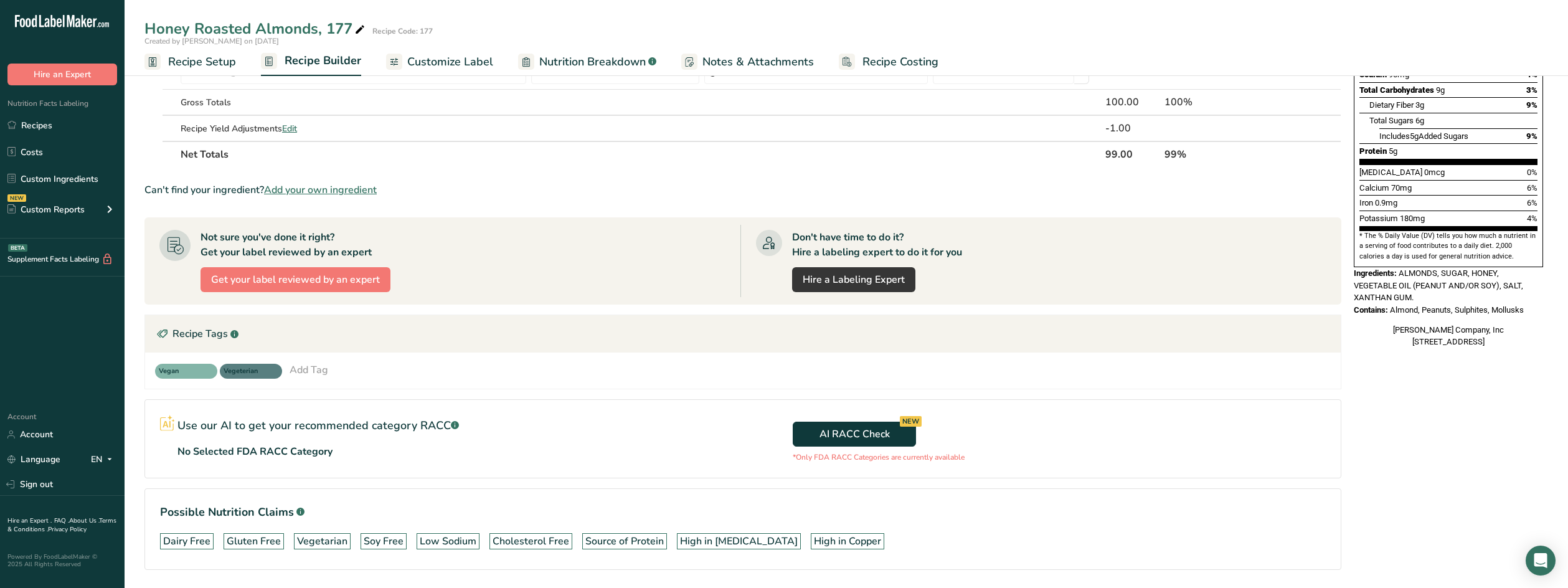
scroll to position [291, 0]
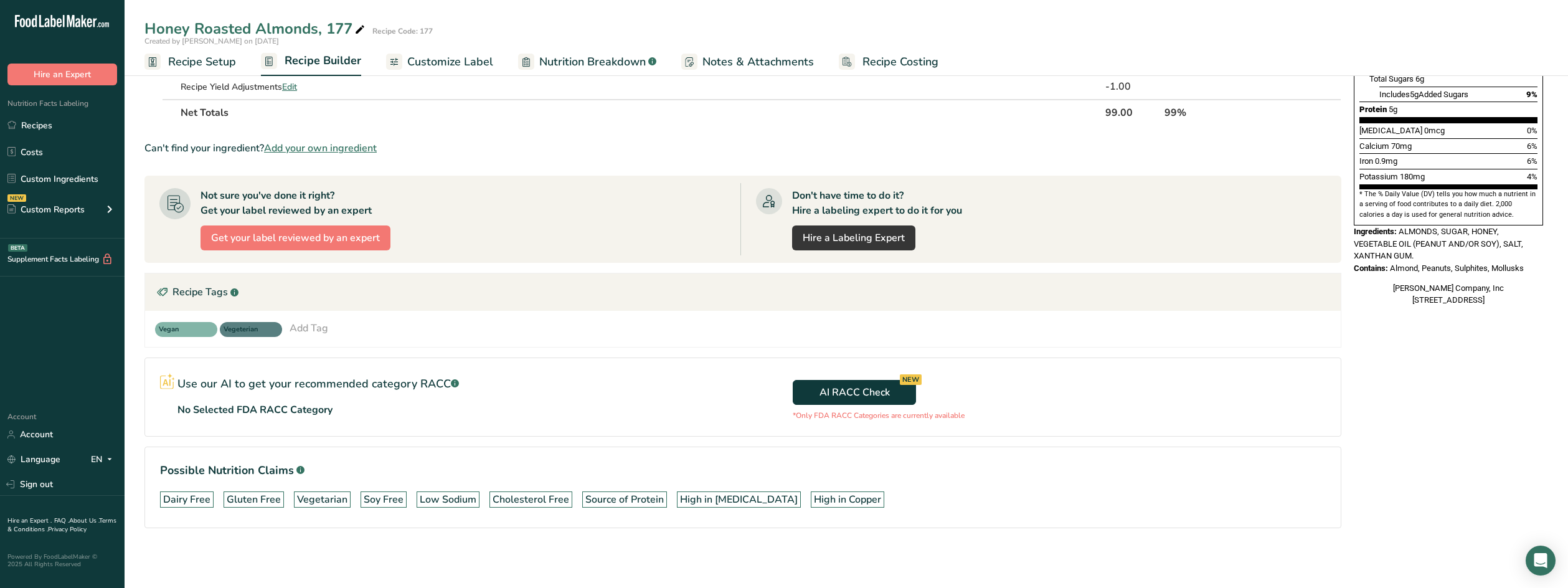
click at [601, 66] on span "Nutrition Breakdown" at bounding box center [592, 62] width 107 height 17
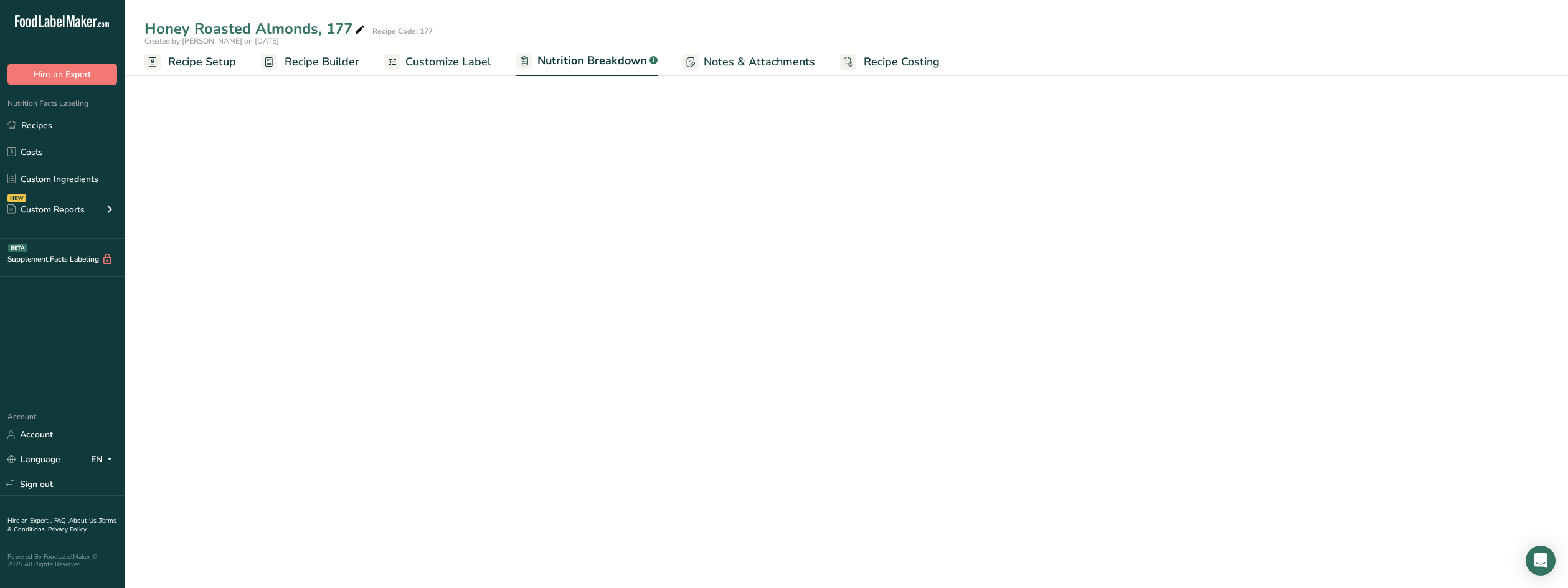
select select "Calories"
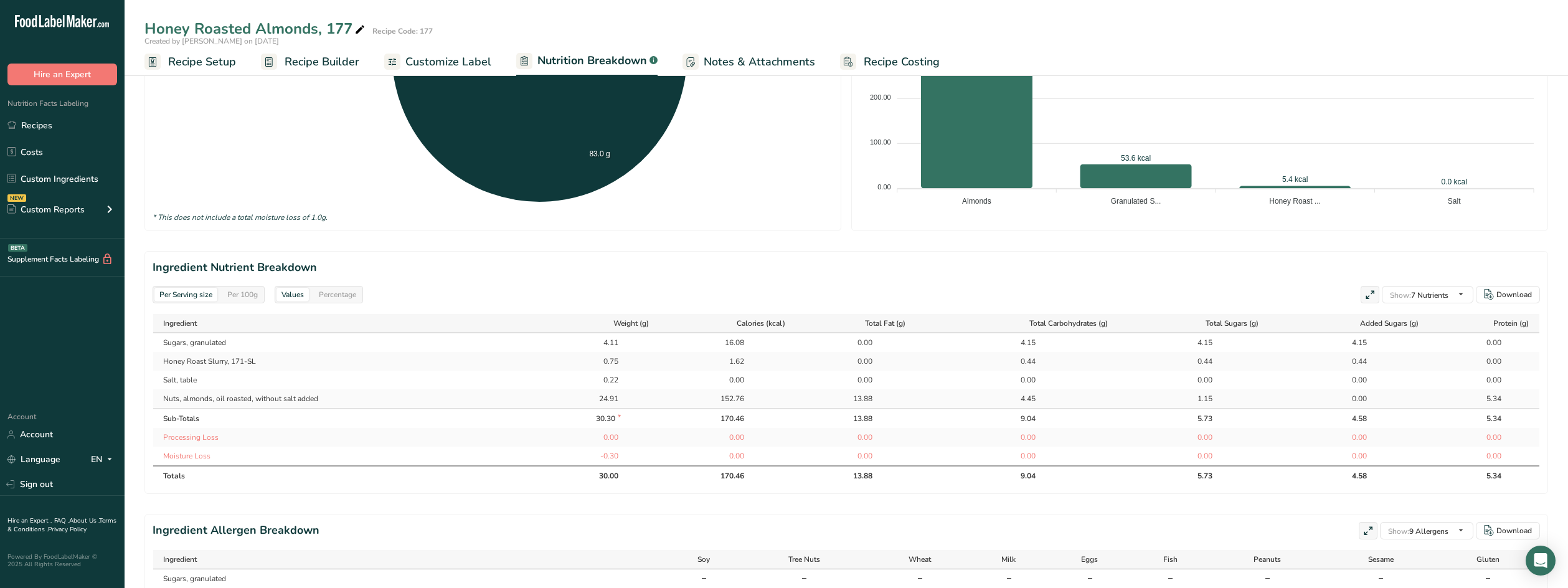
scroll to position [497, 0]
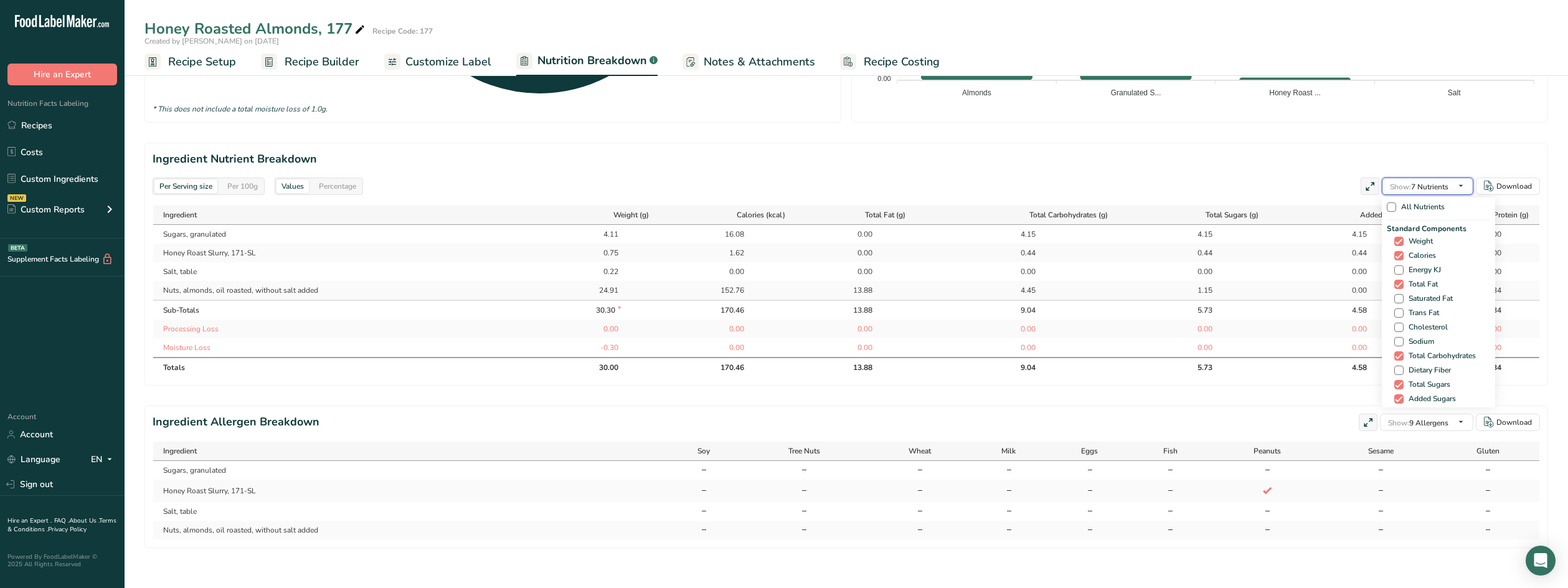
click at [1418, 191] on span "Show: 7 Nutrients" at bounding box center [1419, 187] width 59 height 10
click at [1417, 325] on span "Copper" at bounding box center [1418, 325] width 29 height 9
click at [1403, 325] on input "Copper" at bounding box center [1398, 325] width 8 height 8
checkbox input "true"
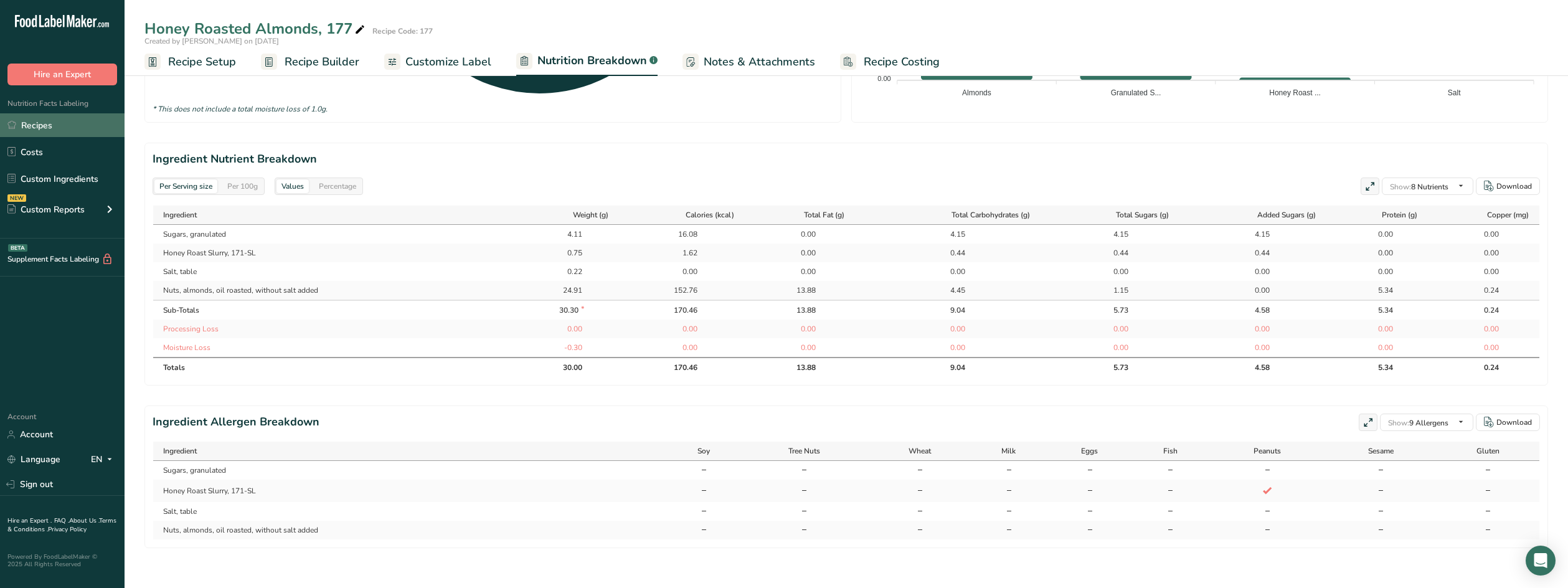
click at [45, 122] on link "Recipes" at bounding box center [62, 124] width 124 height 23
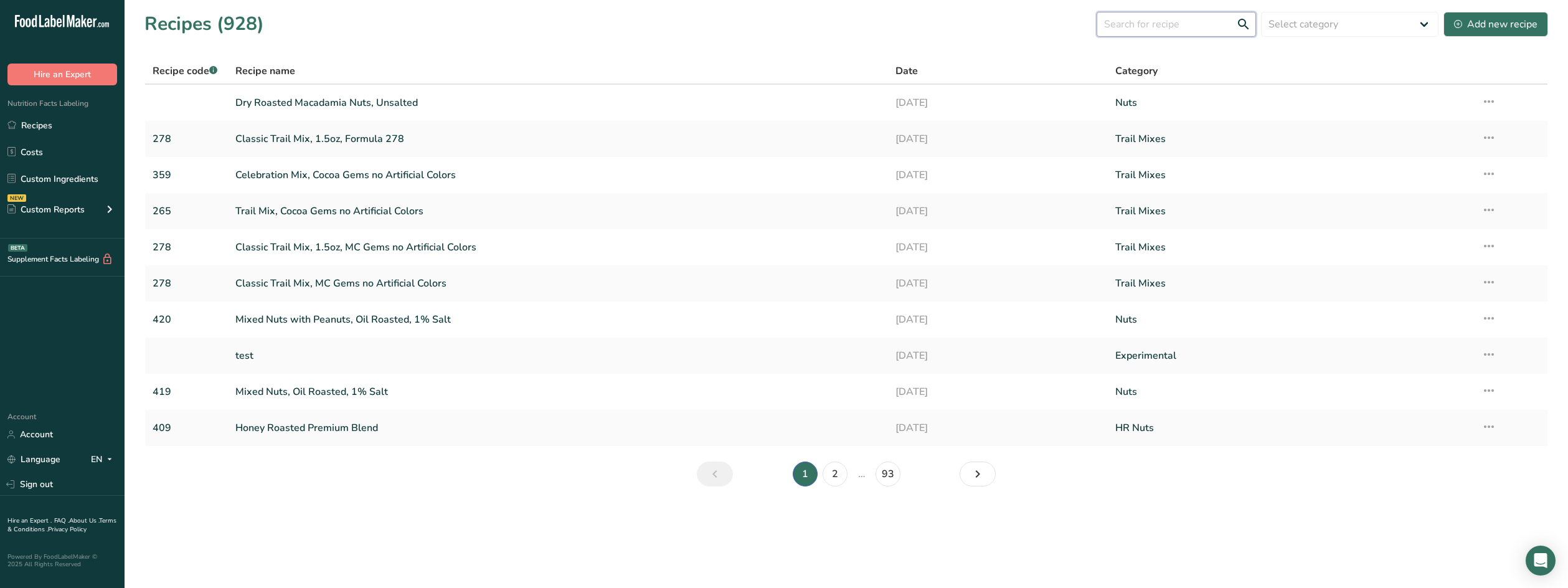
click at [1126, 25] on input "text" at bounding box center [1176, 24] width 159 height 25
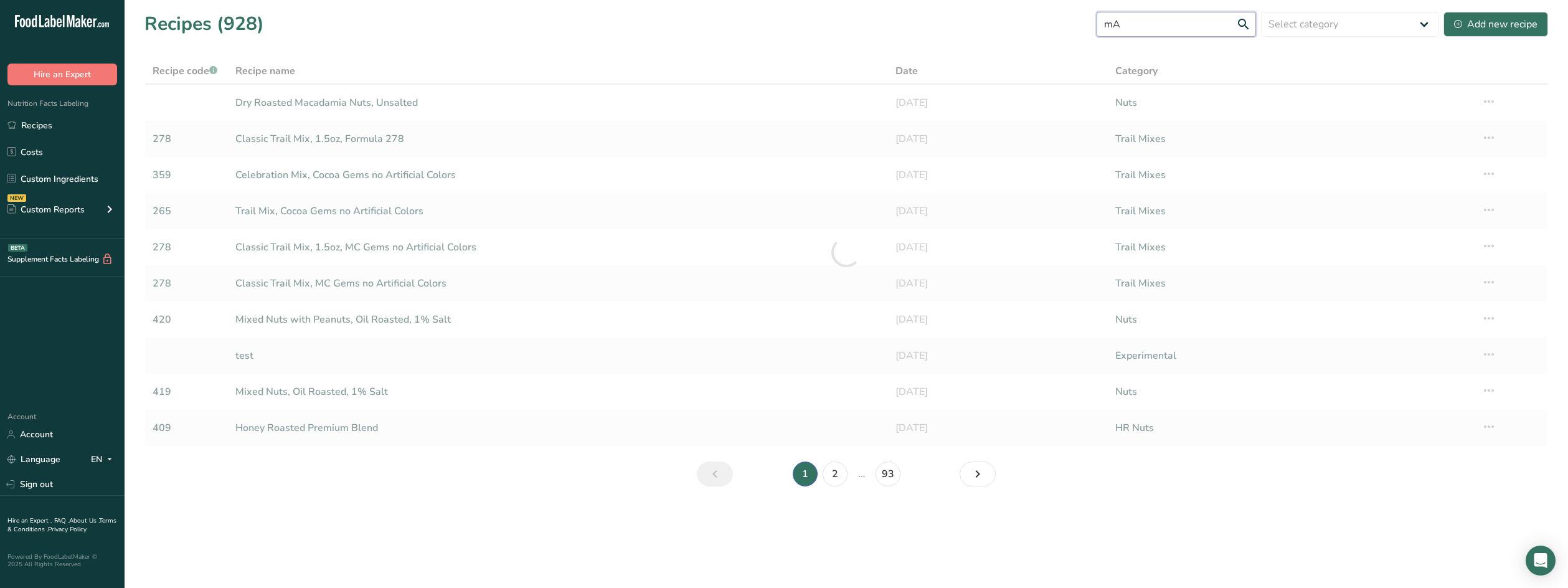
type input "m"
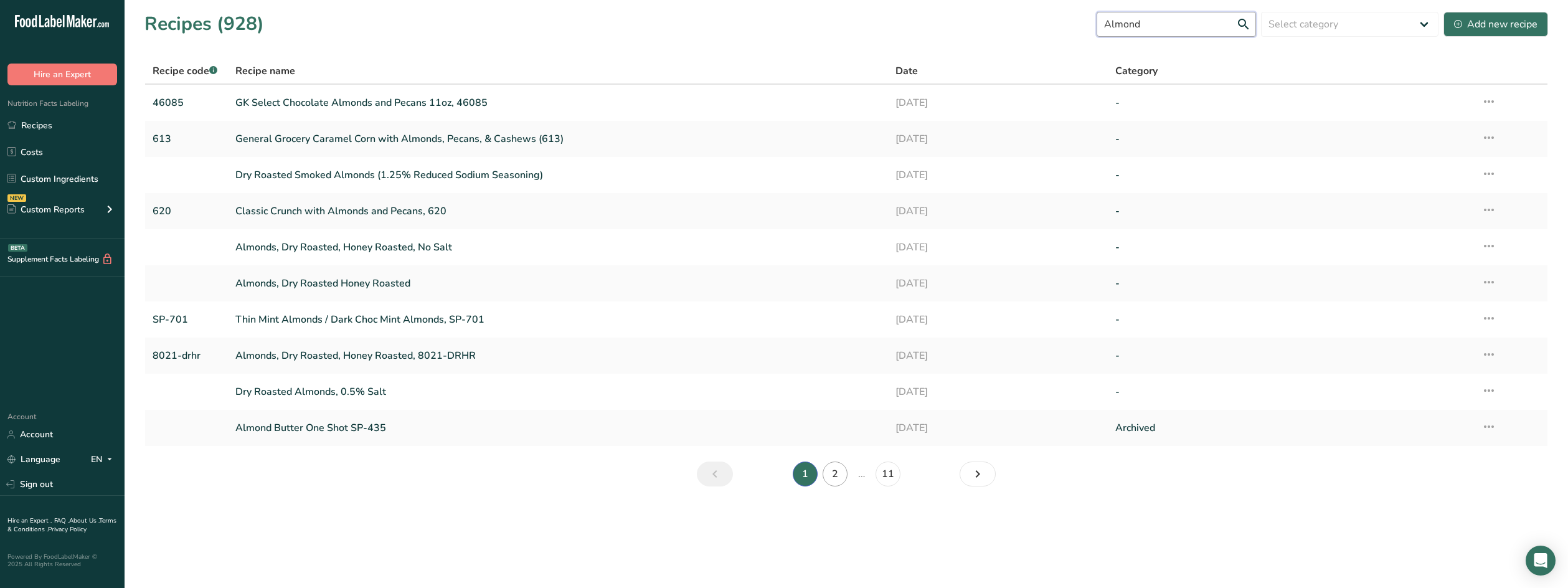
type input "Almond"
click at [834, 474] on link "2" at bounding box center [835, 474] width 25 height 25
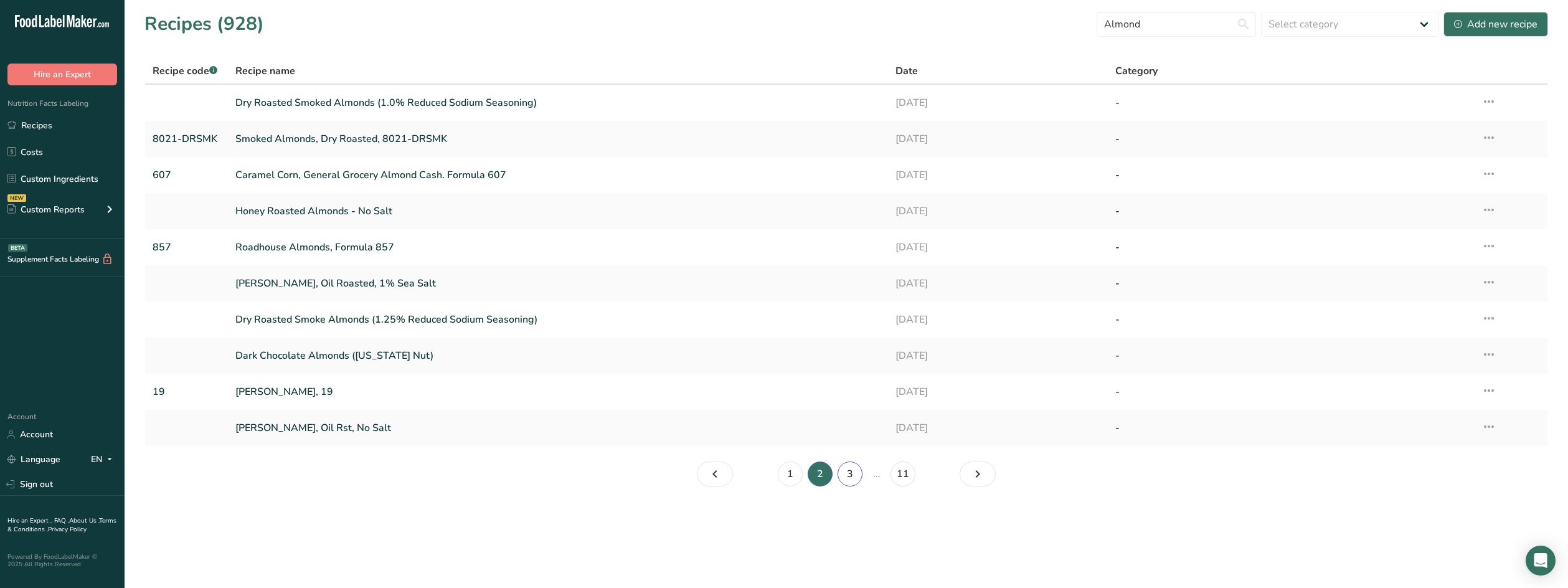
click at [856, 476] on link "3" at bounding box center [850, 474] width 25 height 25
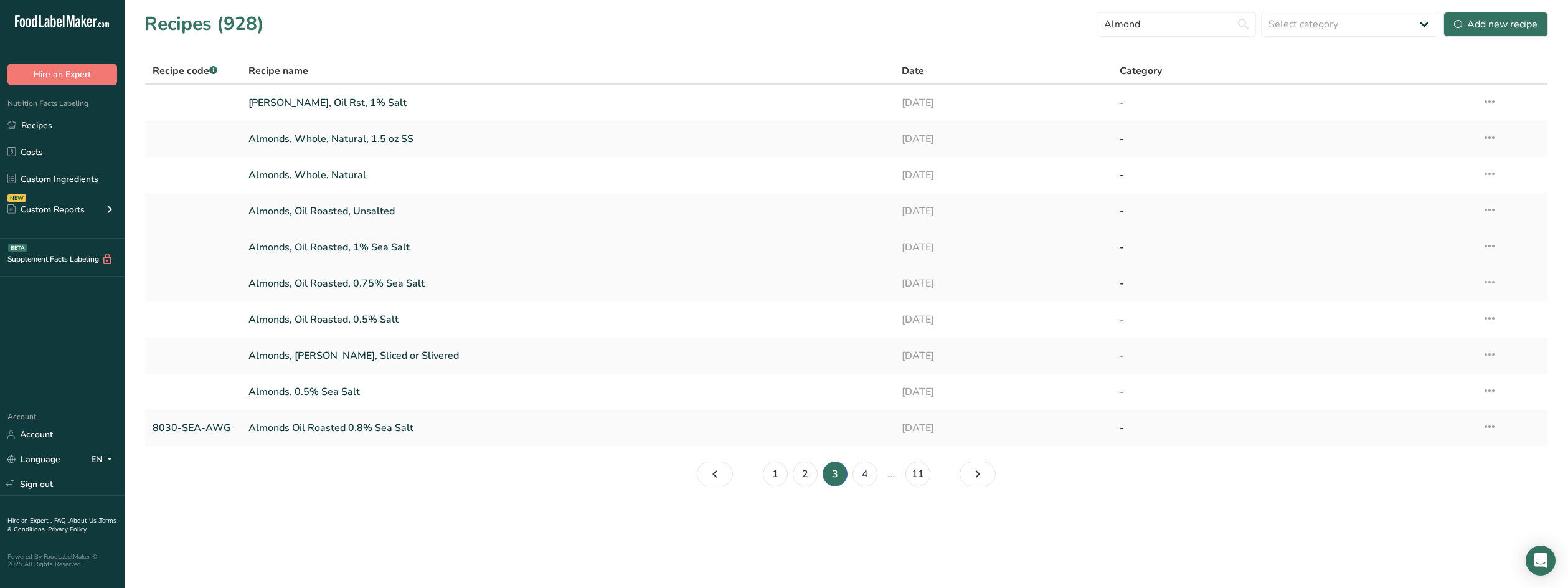
click at [479, 241] on link "Almonds, Oil Roasted, 1% Sea Salt" at bounding box center [568, 247] width 638 height 26
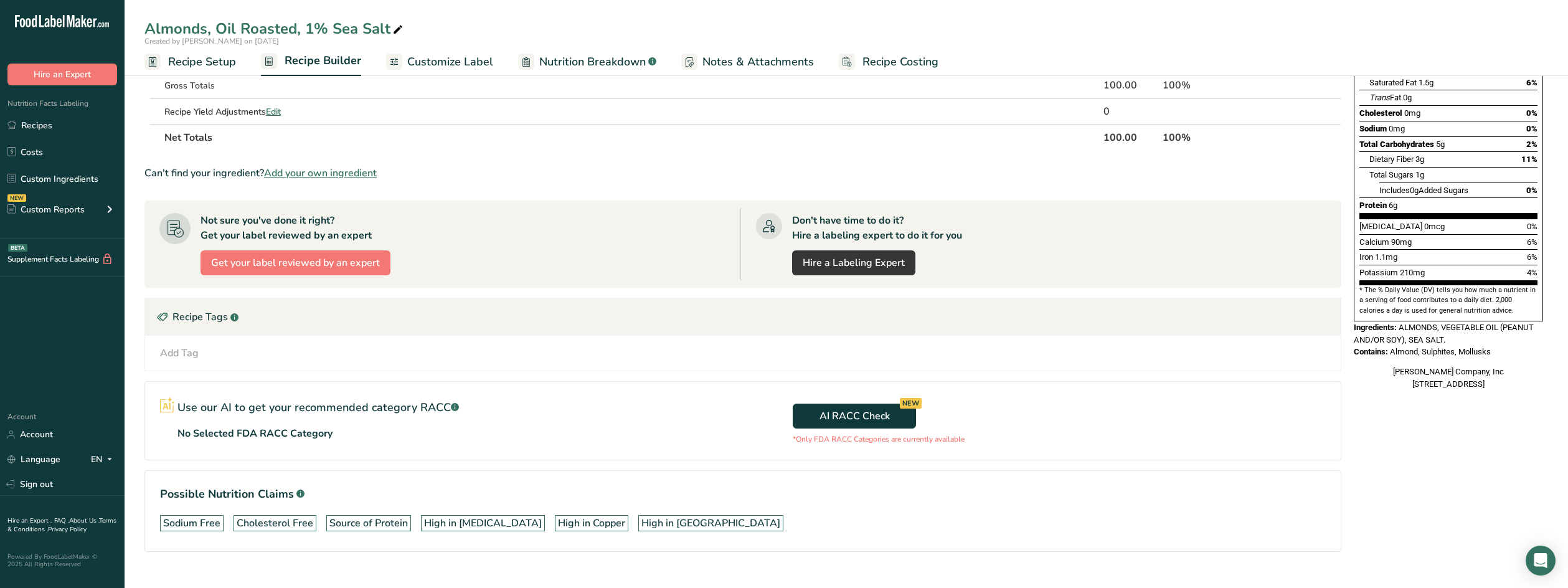
scroll to position [219, 0]
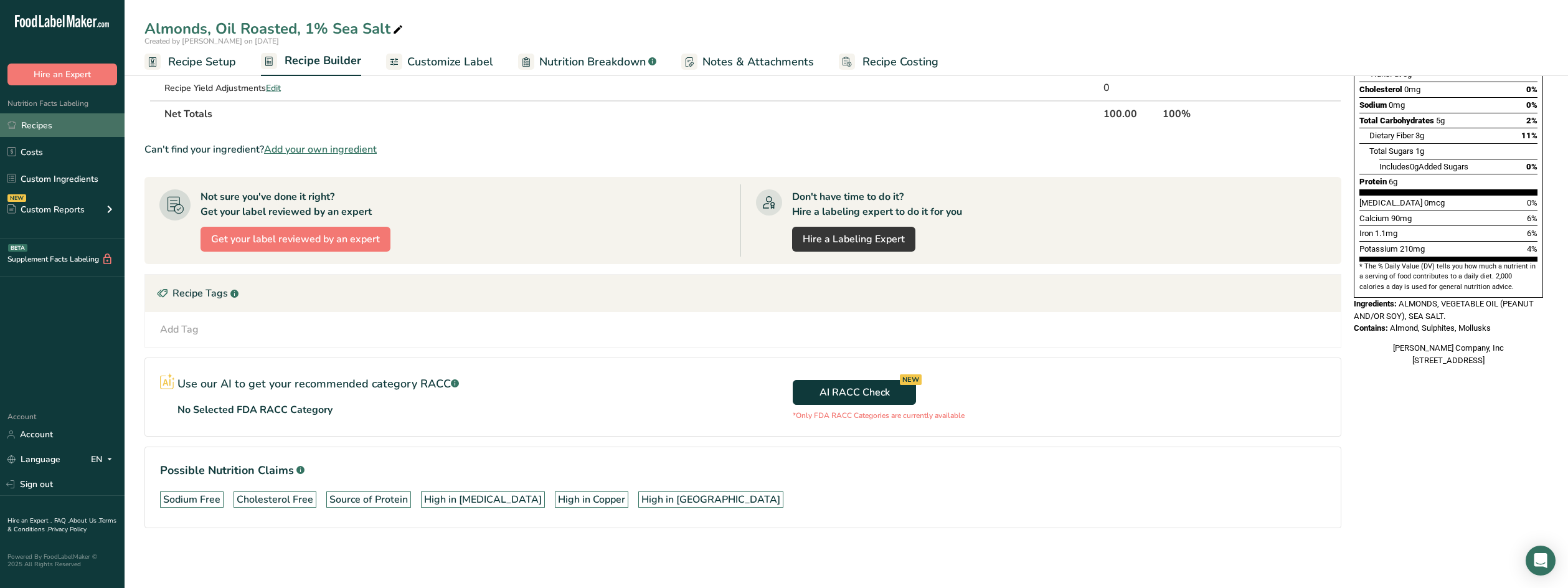
click at [68, 123] on link "Recipes" at bounding box center [62, 124] width 124 height 23
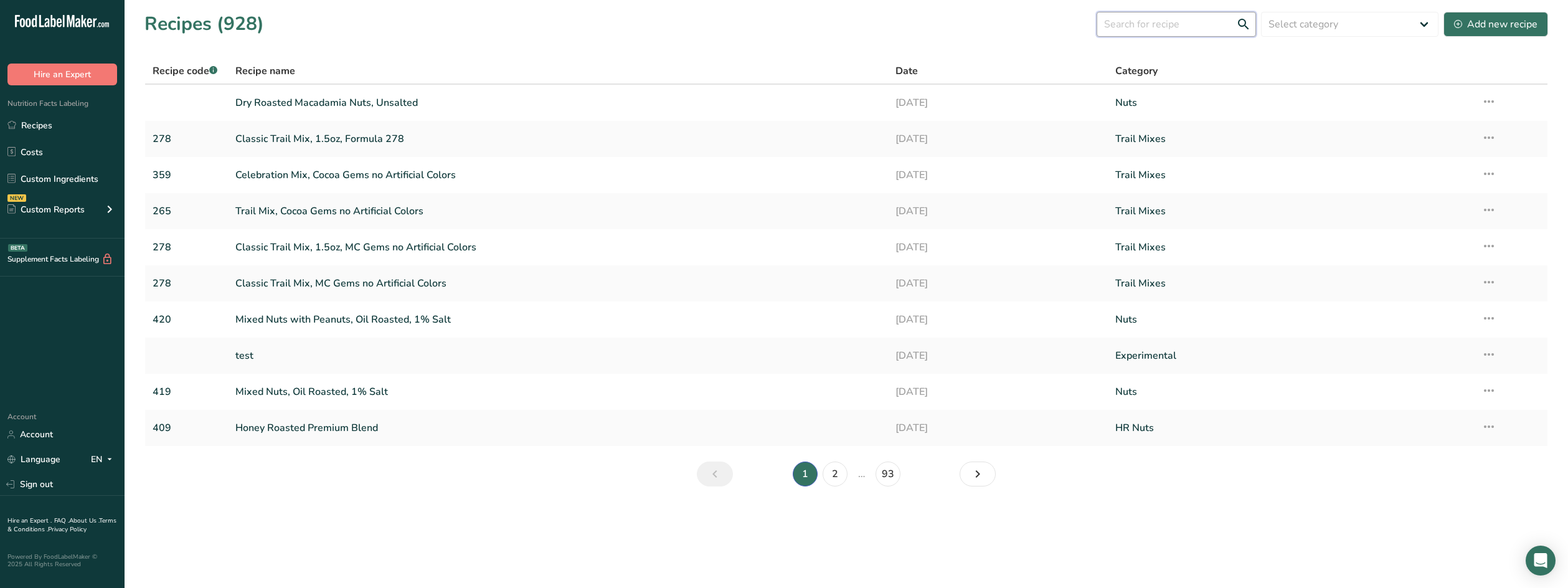
click at [1152, 25] on input "text" at bounding box center [1176, 24] width 159 height 25
type input "354"
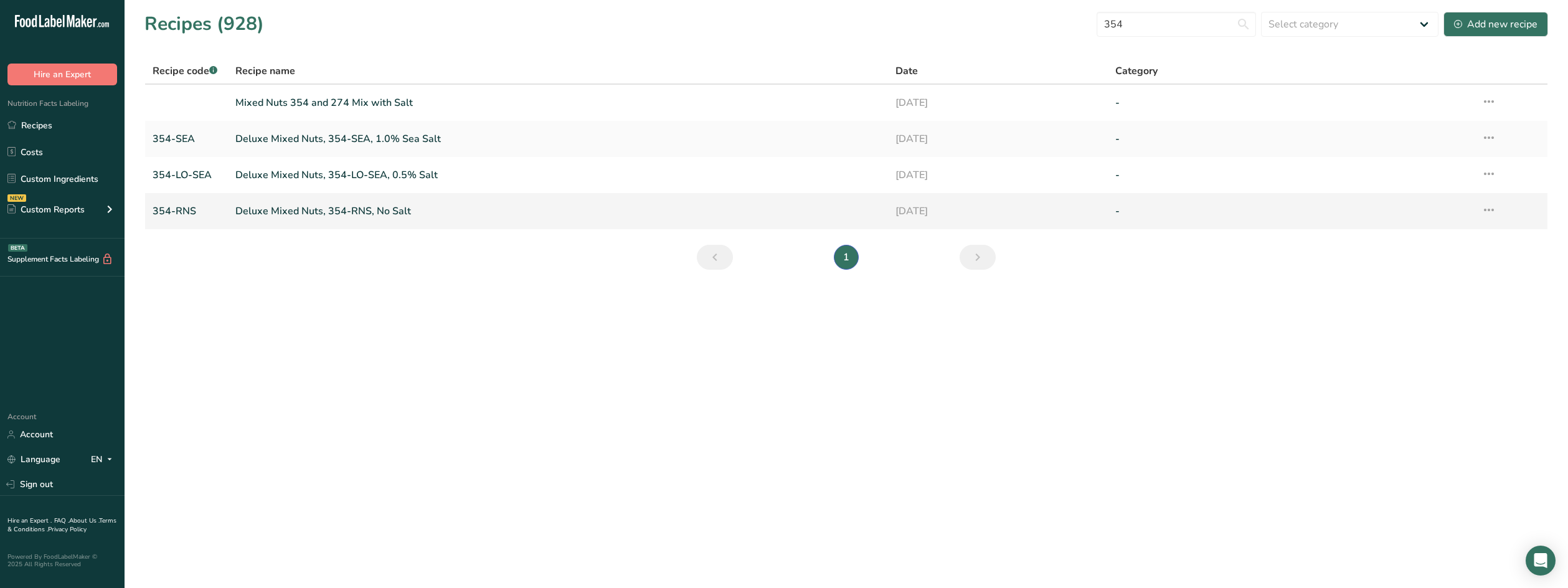
click at [463, 208] on link "Deluxe Mixed Nuts, 354-RNS, No Salt" at bounding box center [558, 211] width 645 height 26
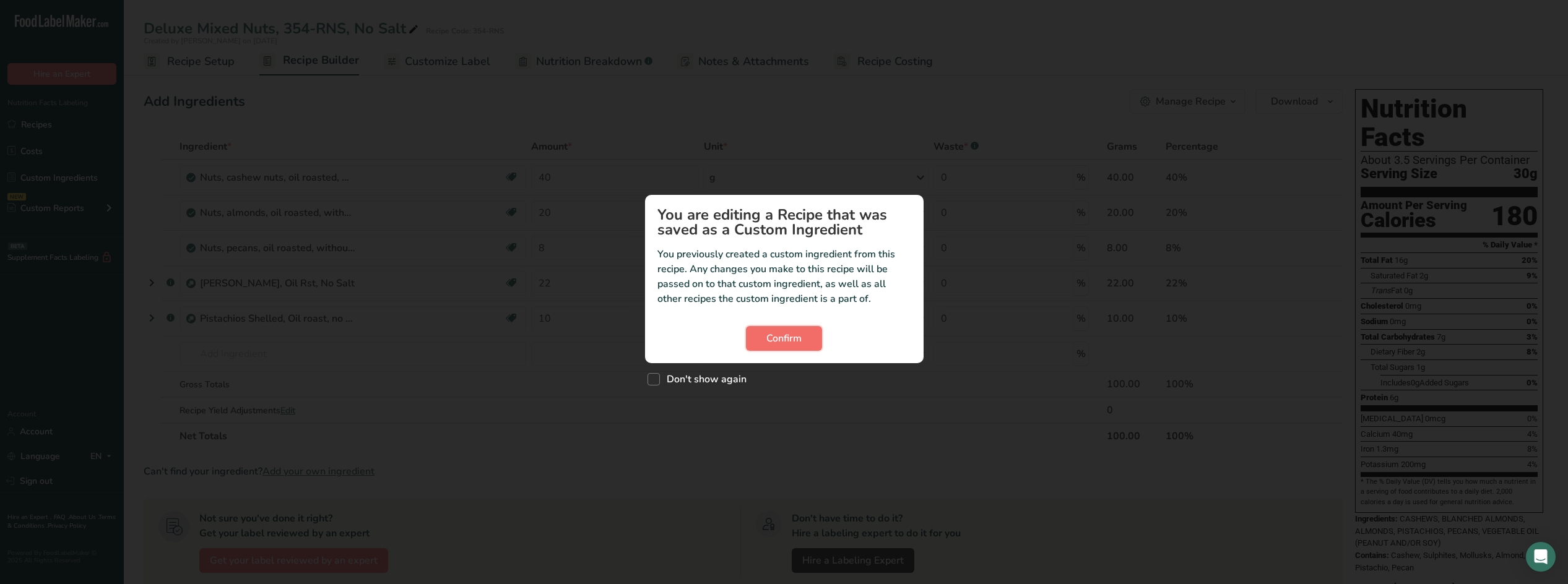
click at [780, 339] on span "Confirm" at bounding box center [784, 339] width 35 height 15
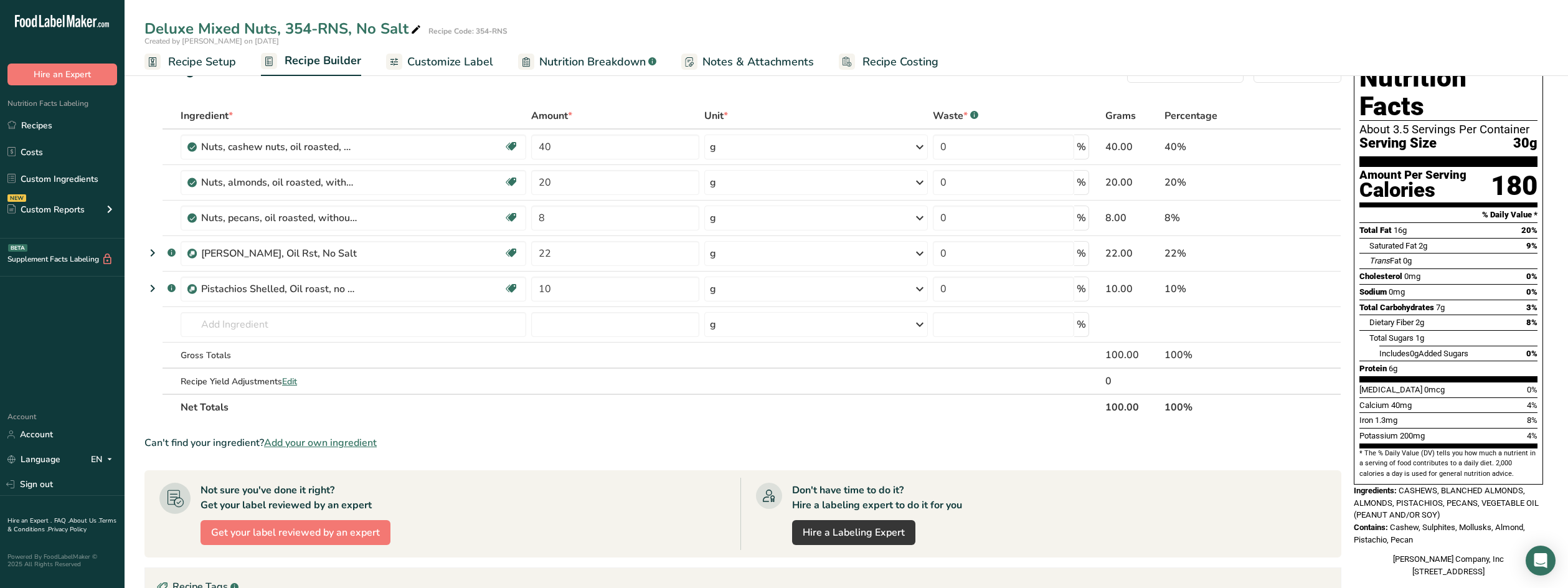
scroll to position [63, 0]
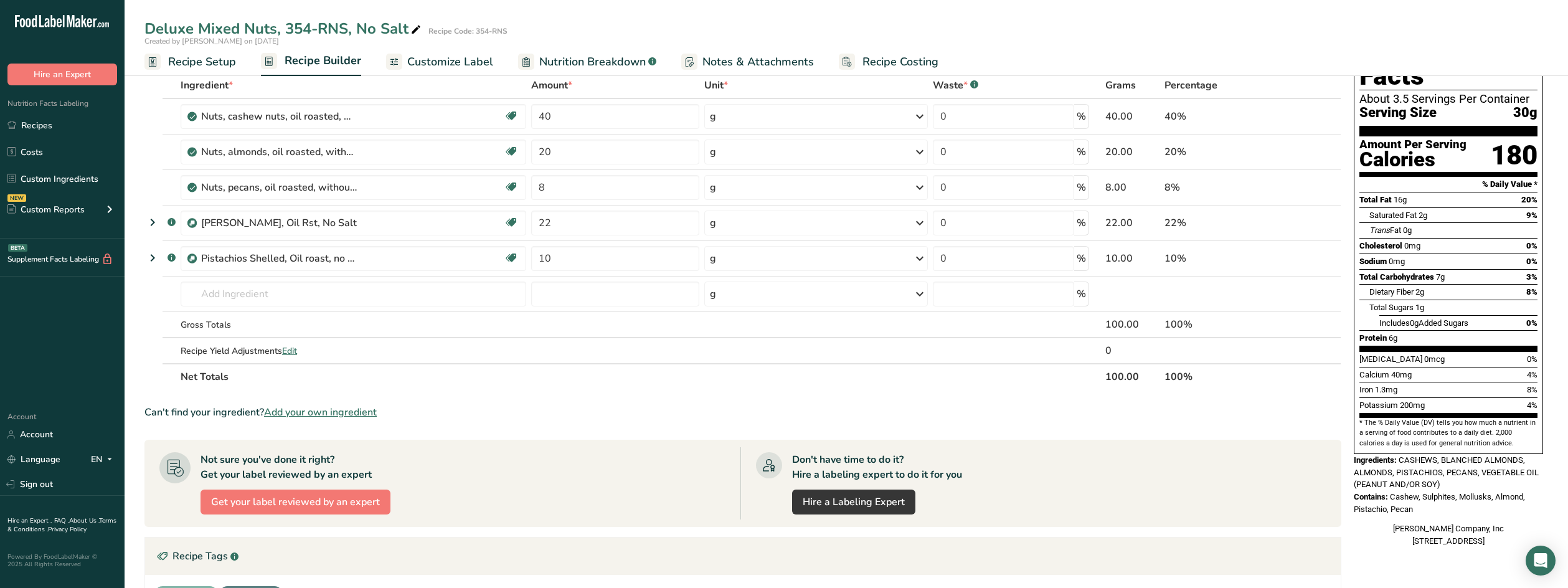
click at [1351, 49] on ul "Recipe Setup Recipe Builder Customize Label Nutrition Breakdown .a-a{fill:#3473…" at bounding box center [846, 61] width 1444 height 29
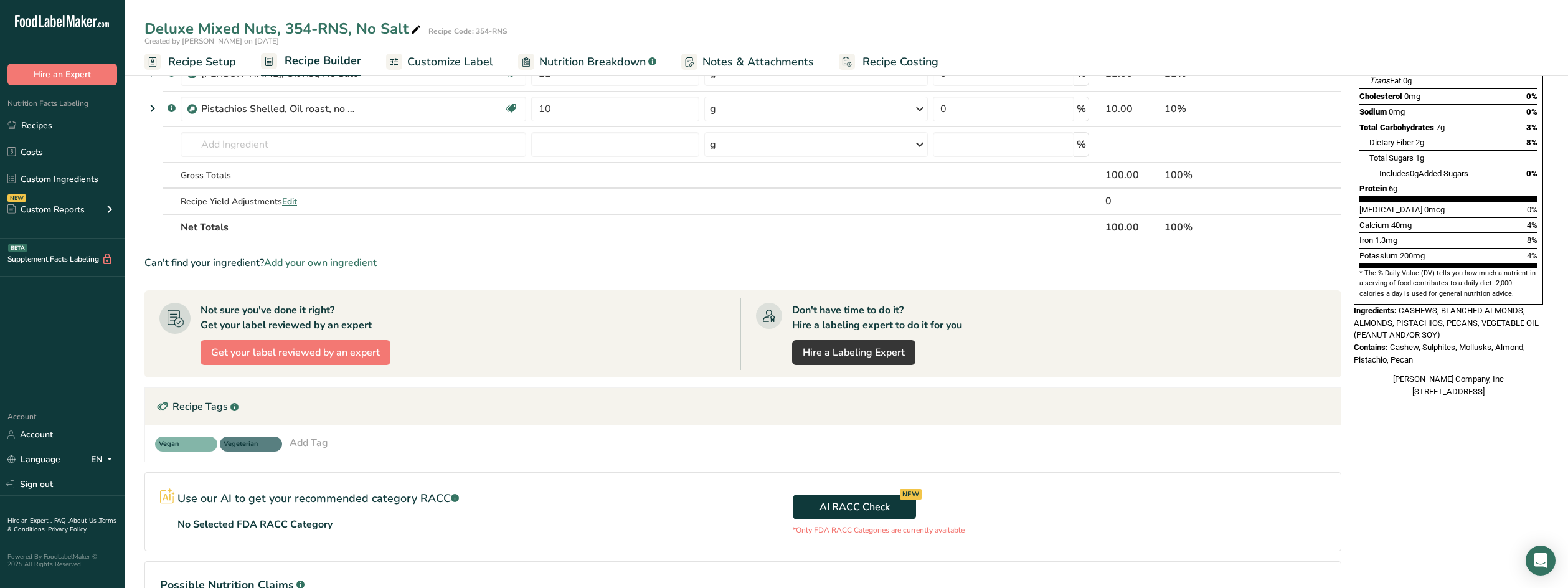
scroll to position [311, 0]
